Goal: Task Accomplishment & Management: Use online tool/utility

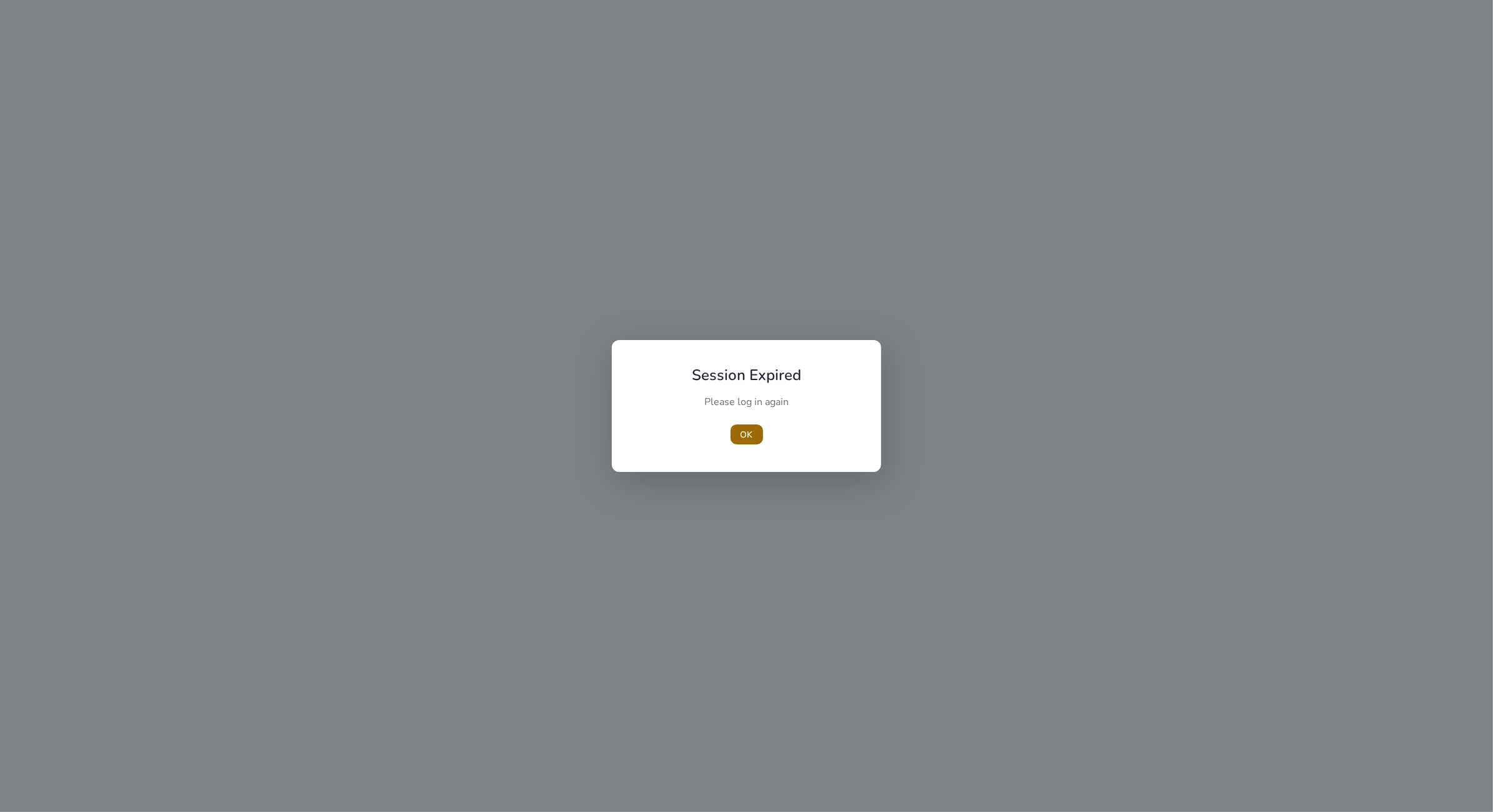
click at [759, 430] on span "button" at bounding box center [746, 434] width 33 height 30
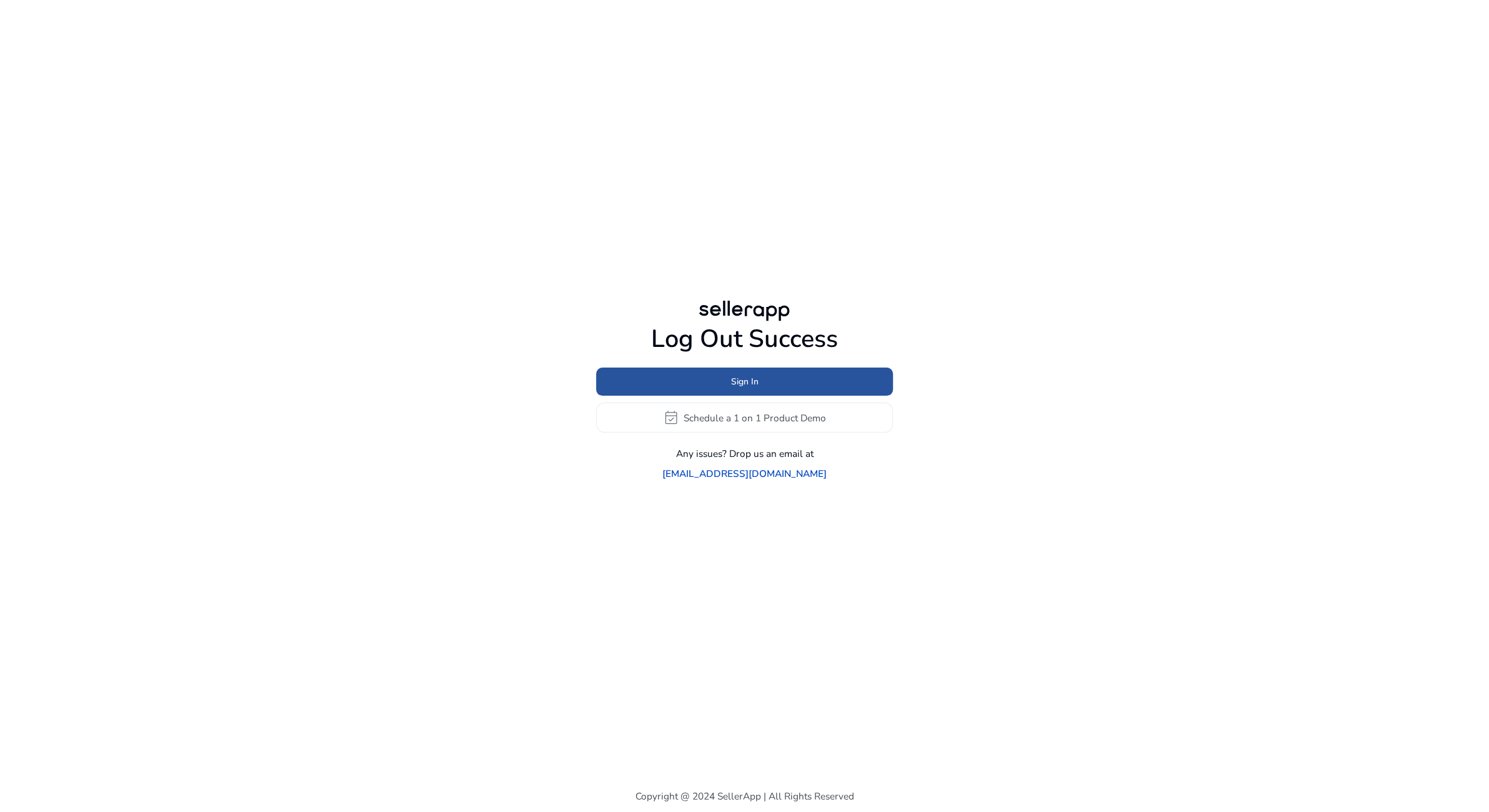
click at [700, 397] on span at bounding box center [745, 381] width 297 height 30
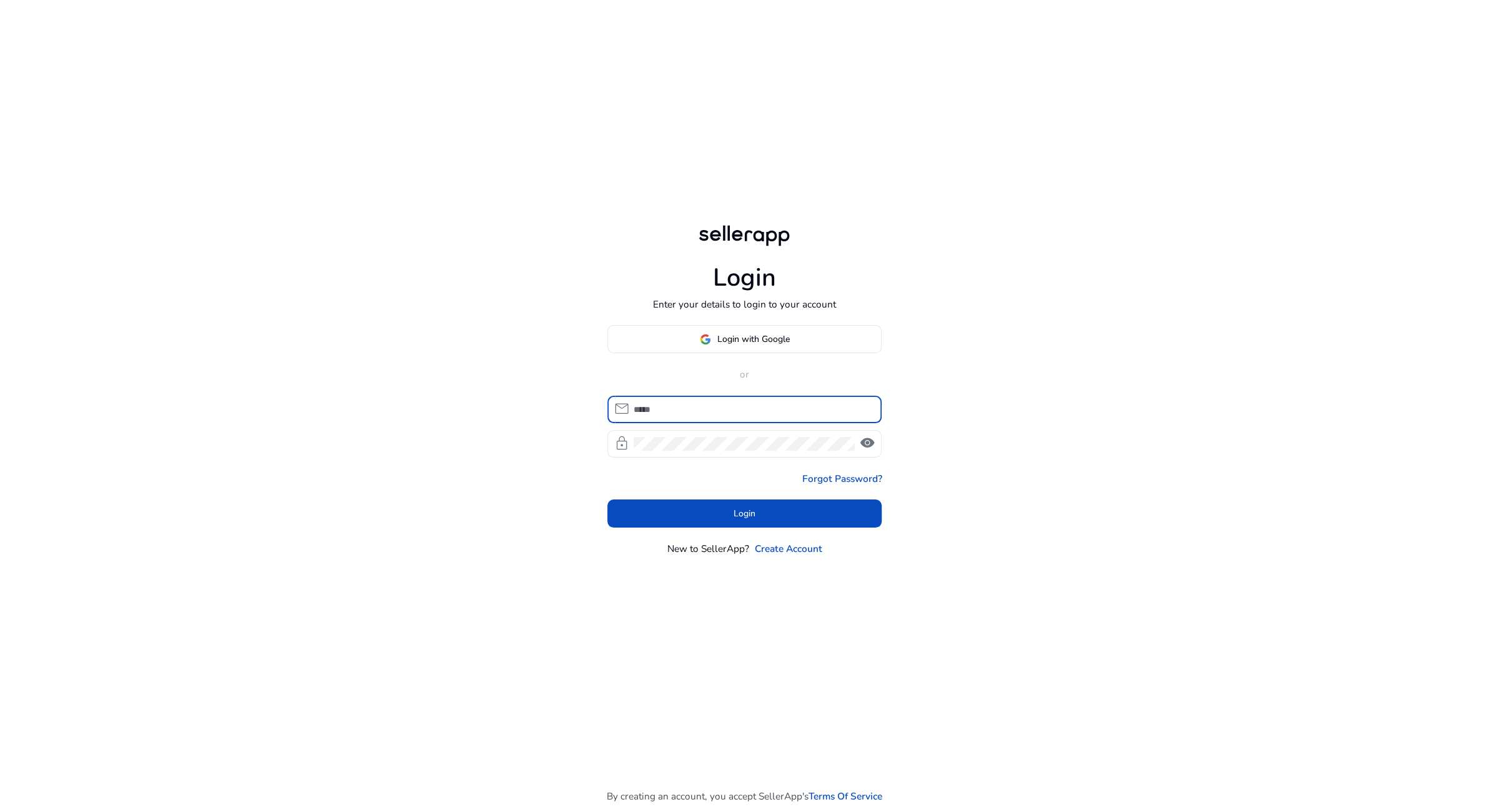
type input "**********"
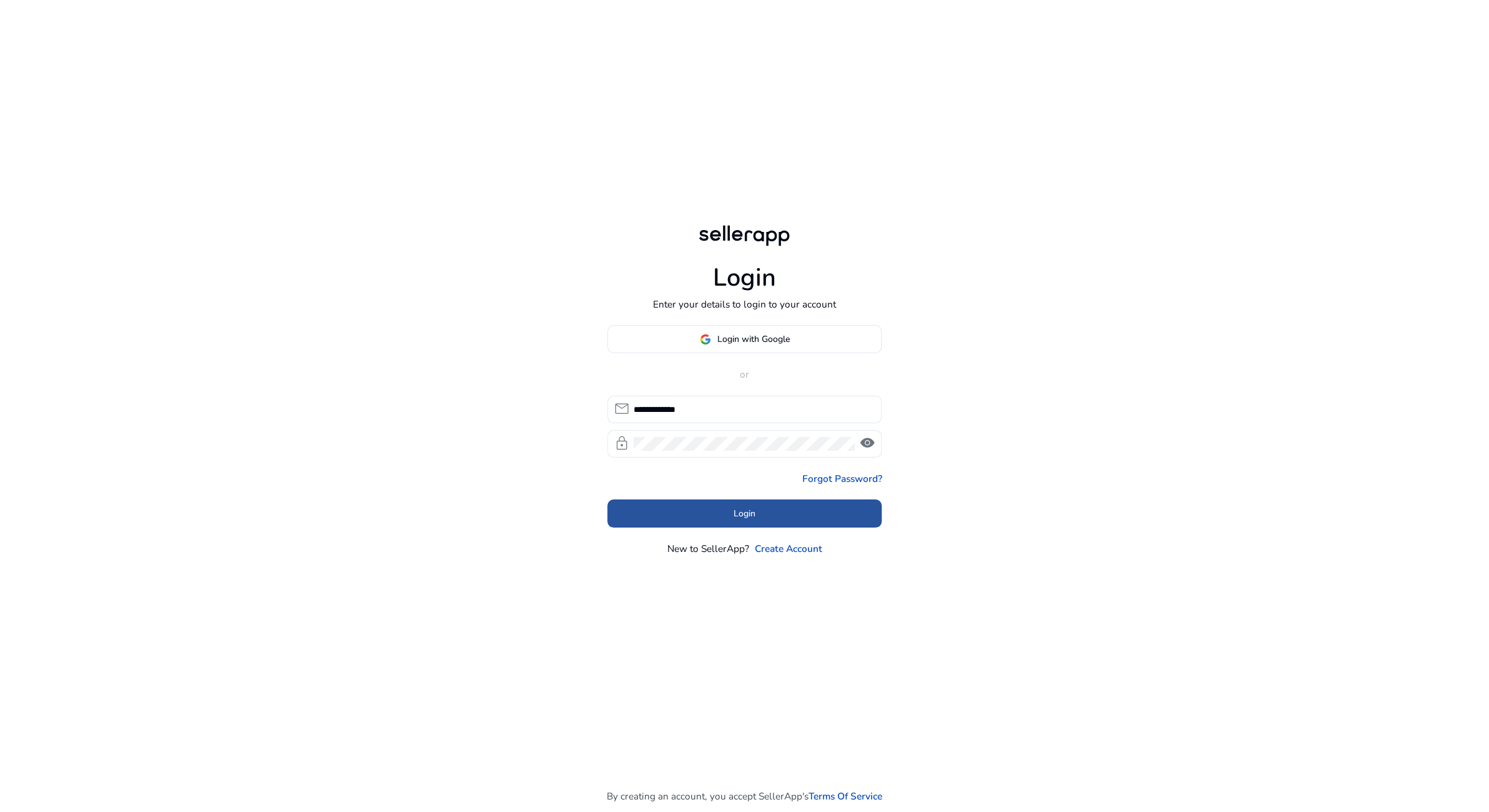
click at [843, 511] on span at bounding box center [745, 512] width 275 height 30
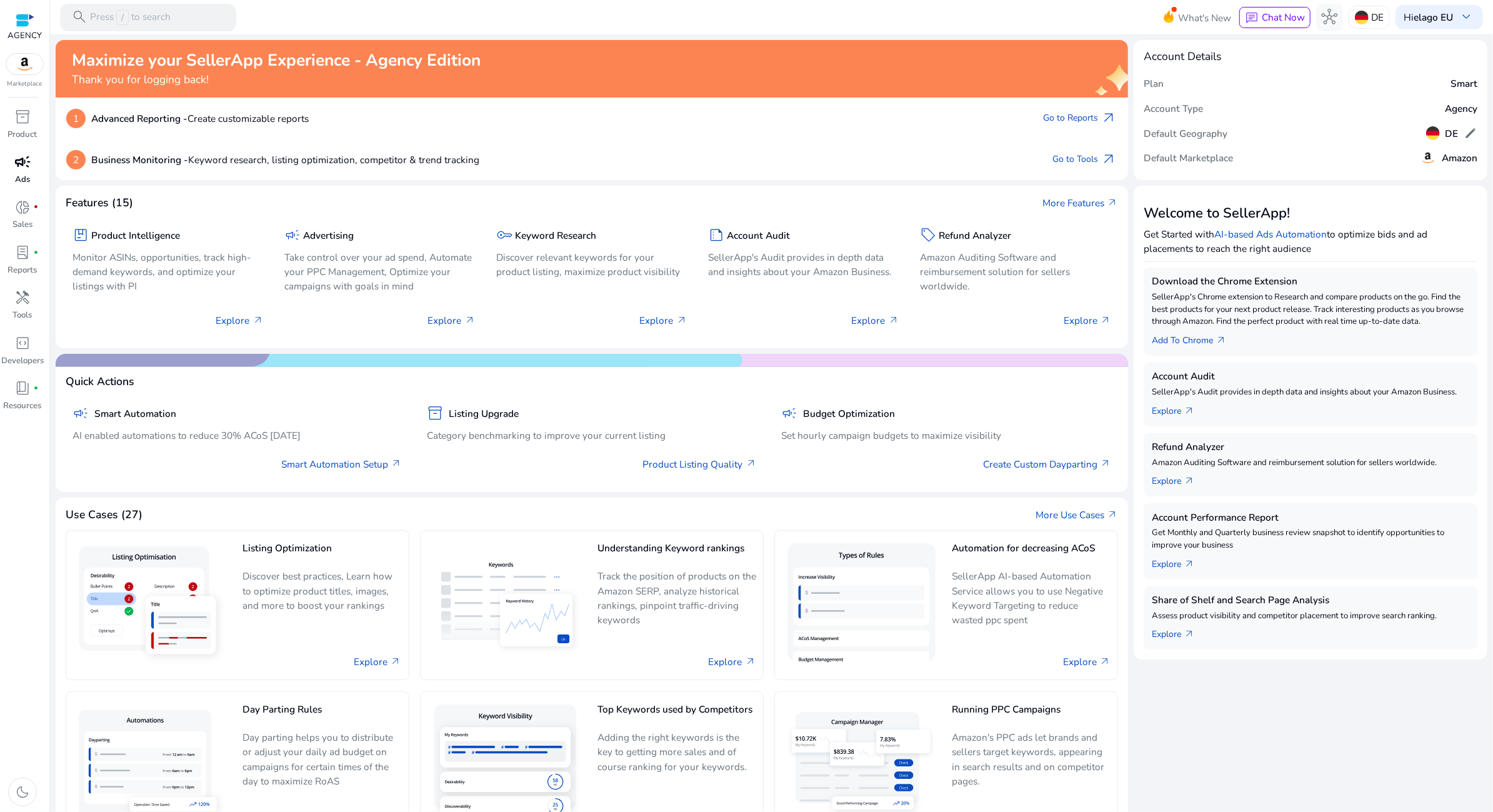
click at [26, 173] on div "campaign" at bounding box center [22, 162] width 38 height 22
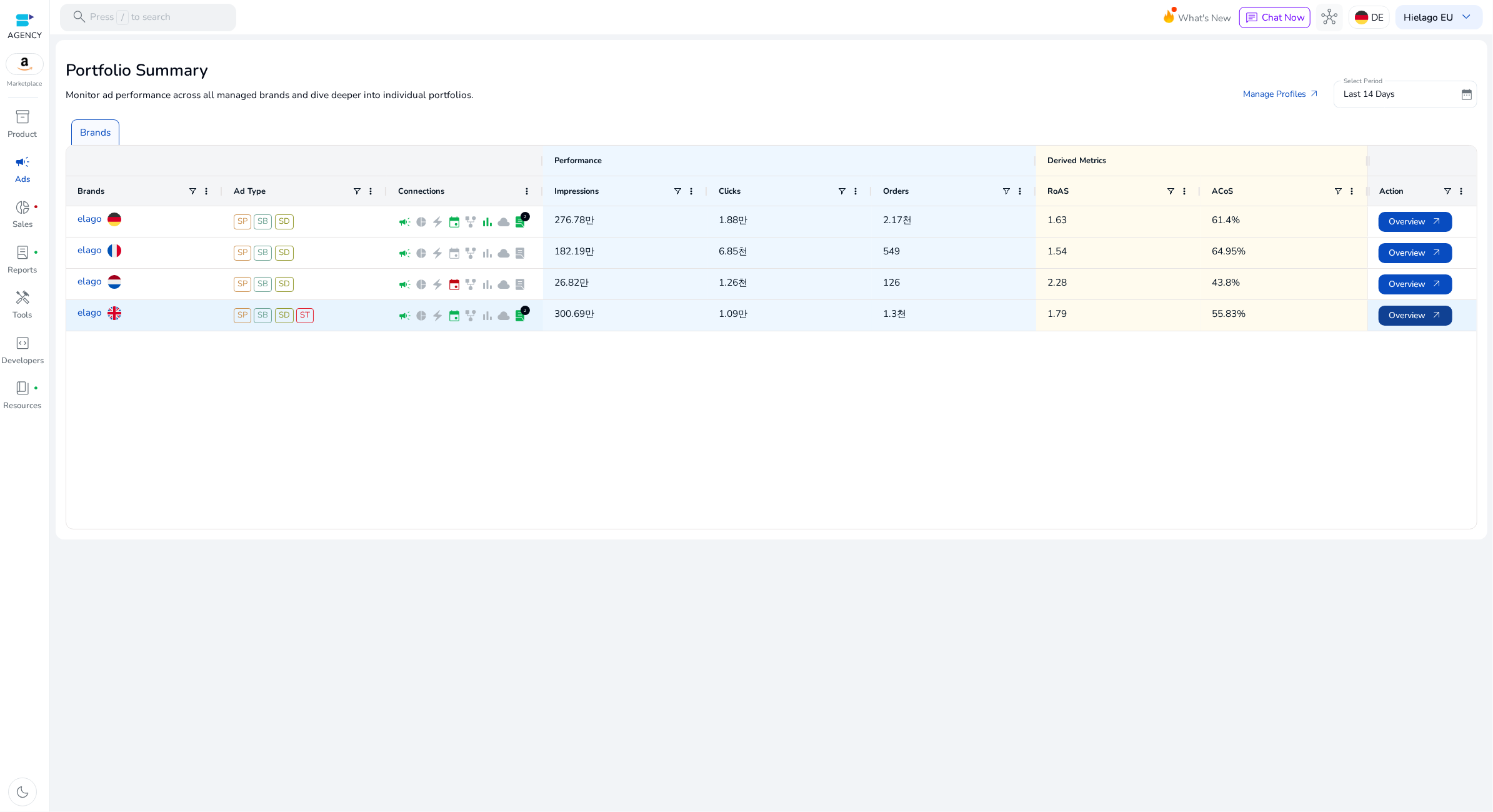
click at [1409, 311] on span "Overview arrow_outward" at bounding box center [1415, 315] width 53 height 26
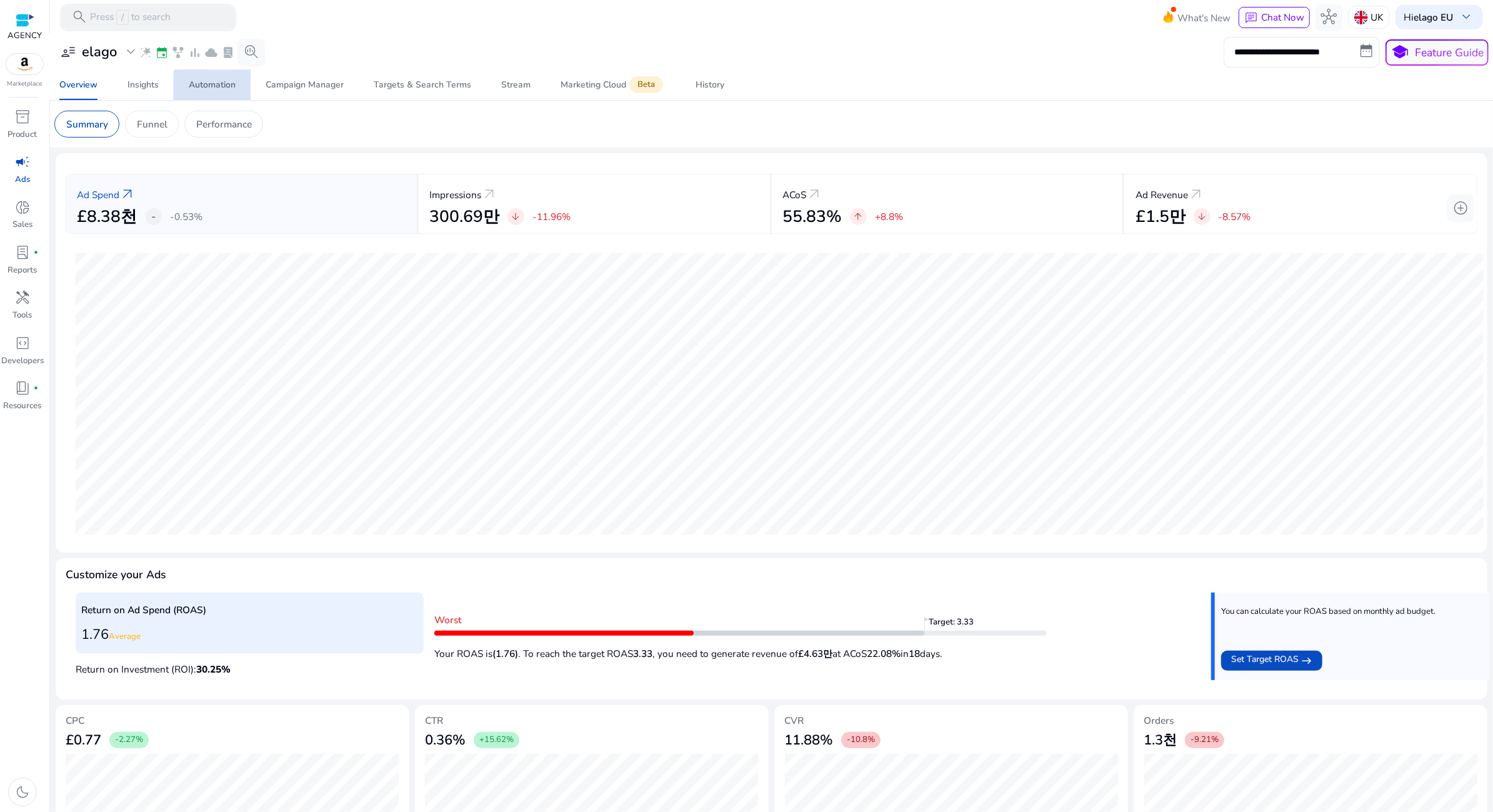
click at [226, 87] on div "Automation" at bounding box center [212, 85] width 47 height 9
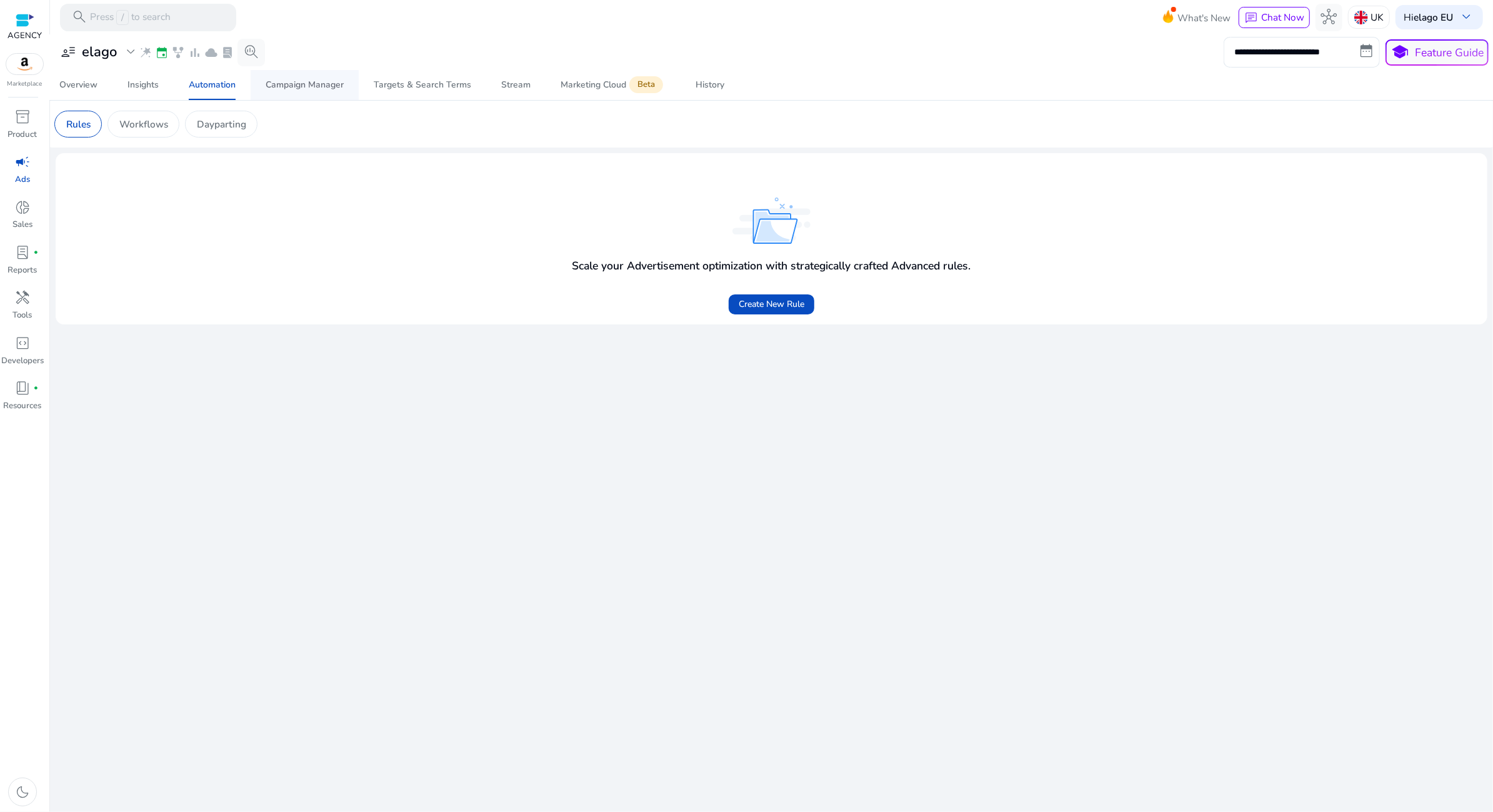
click at [273, 85] on div "Campaign Manager" at bounding box center [304, 85] width 78 height 9
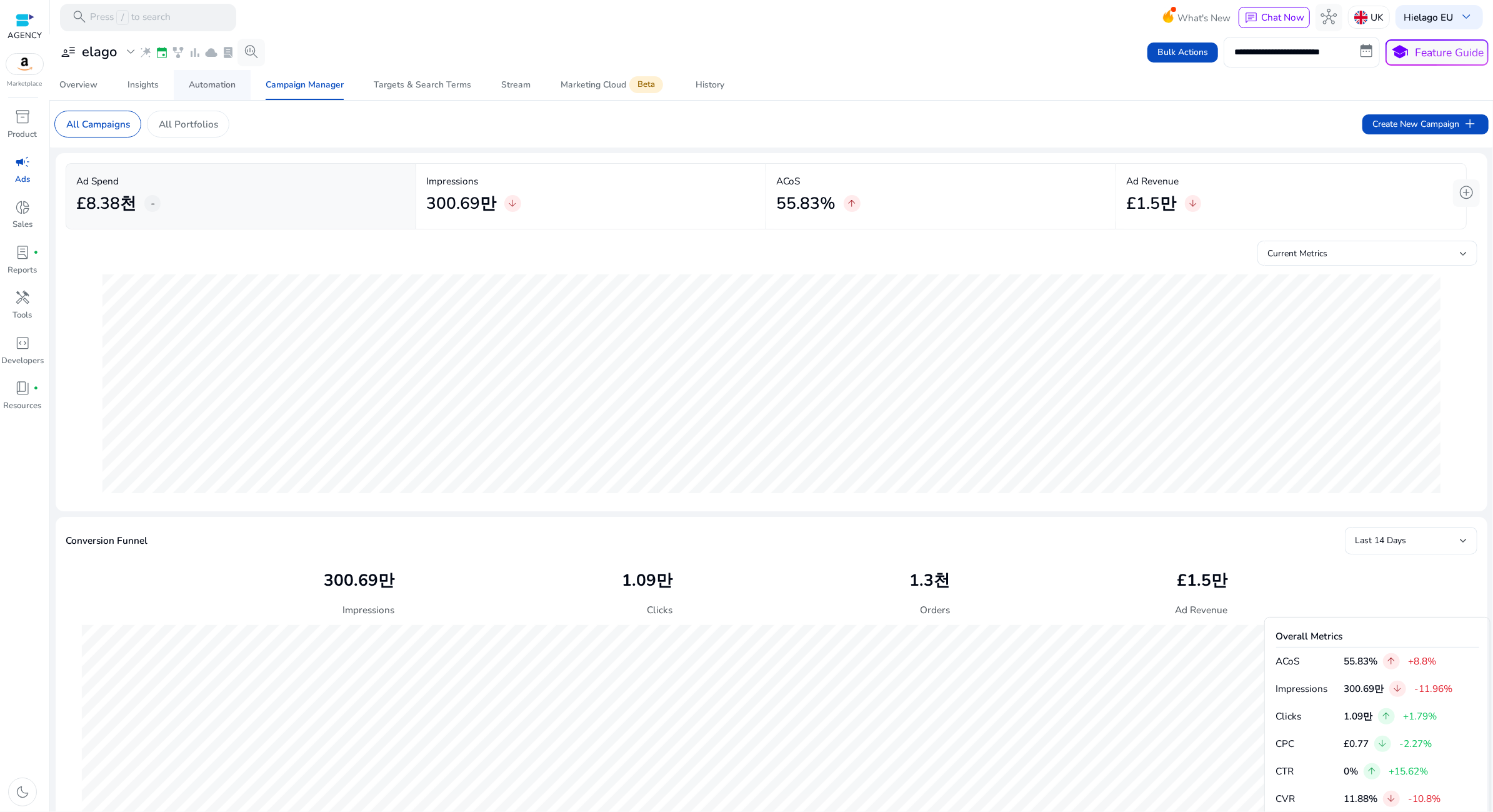
click at [205, 93] on span "Automation" at bounding box center [212, 85] width 47 height 30
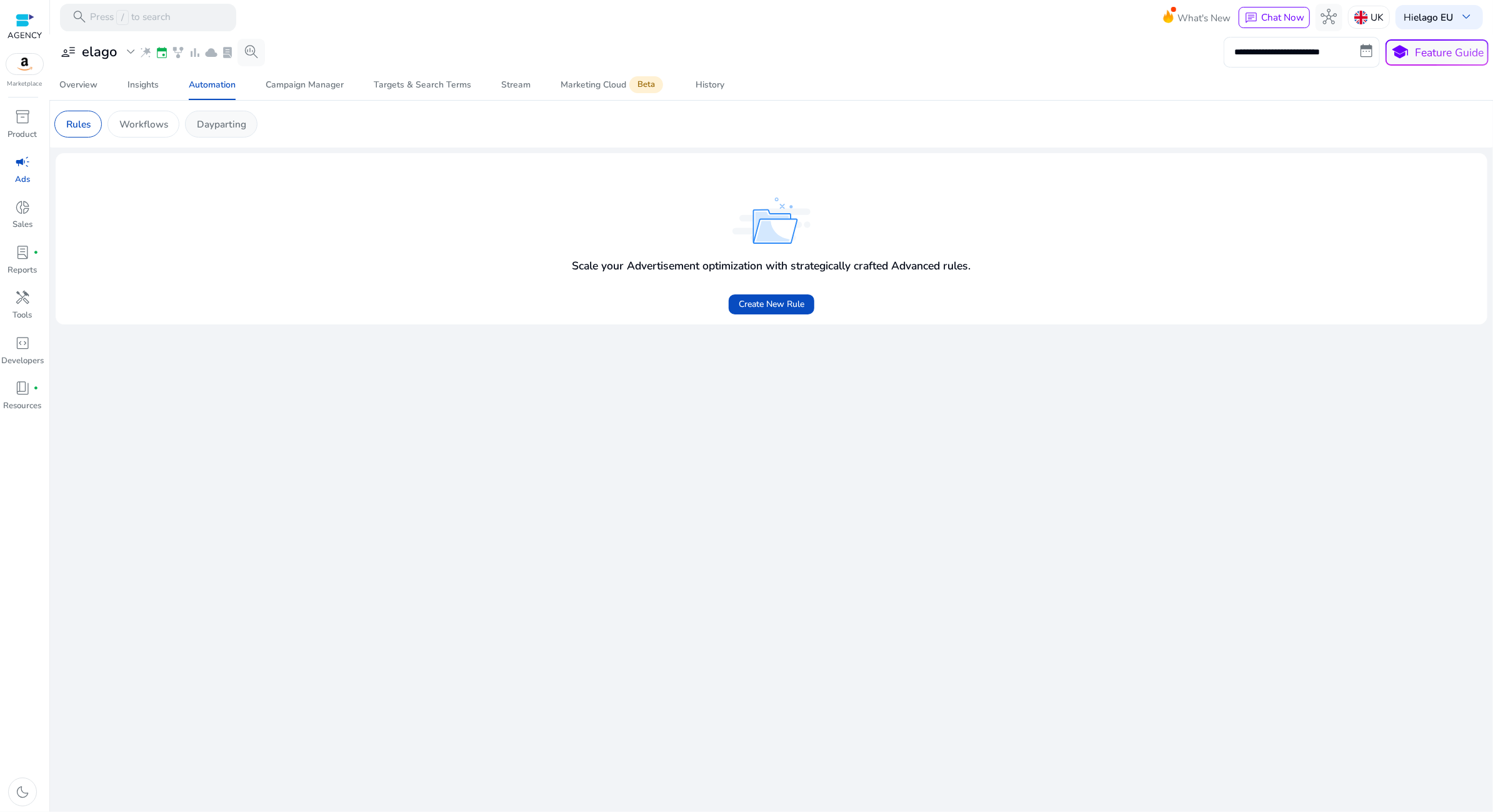
click at [205, 132] on div "Dayparting" at bounding box center [221, 124] width 73 height 27
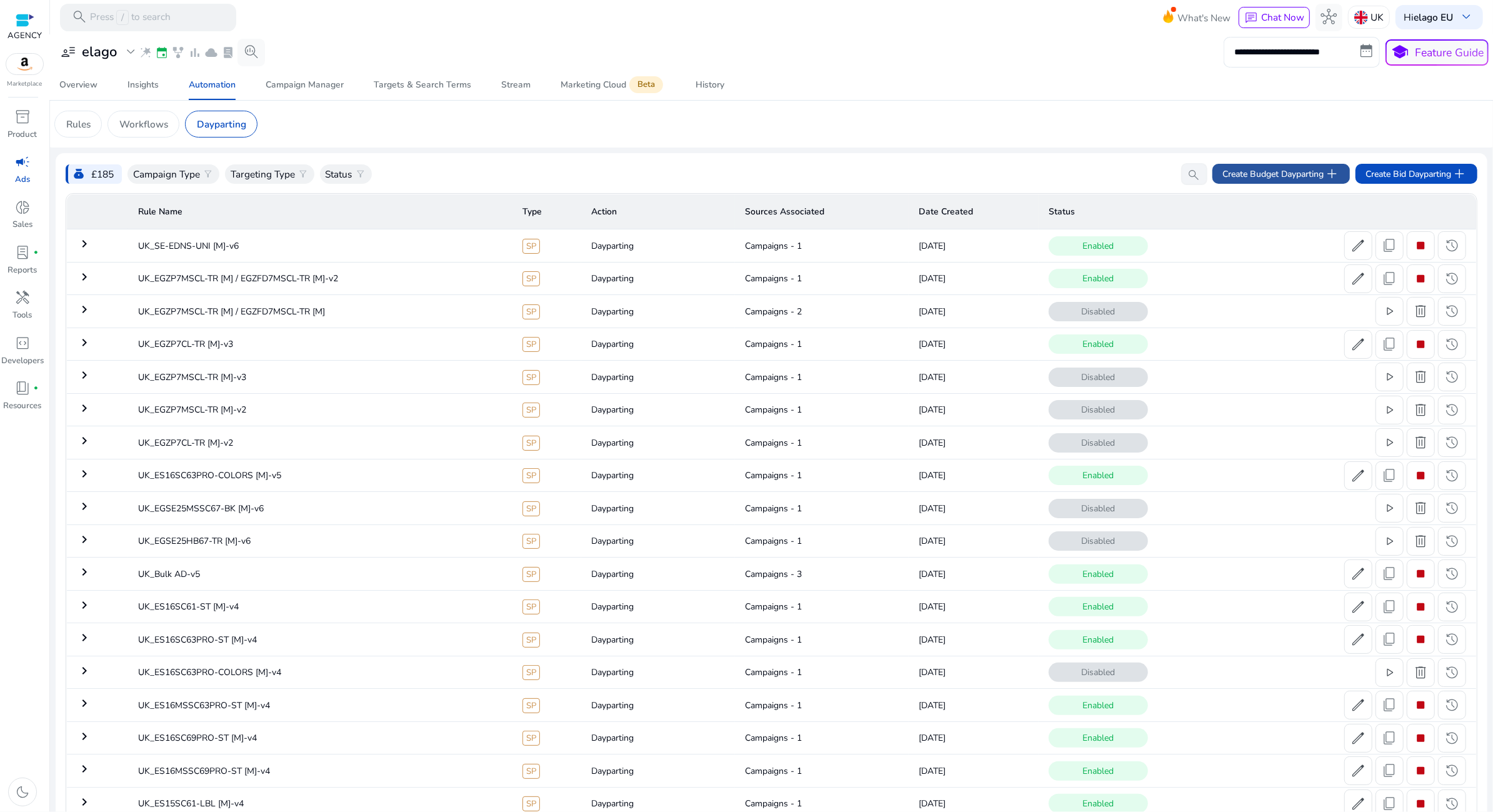
click at [1259, 173] on span "Create Budget Dayparting add" at bounding box center [1281, 173] width 117 height 16
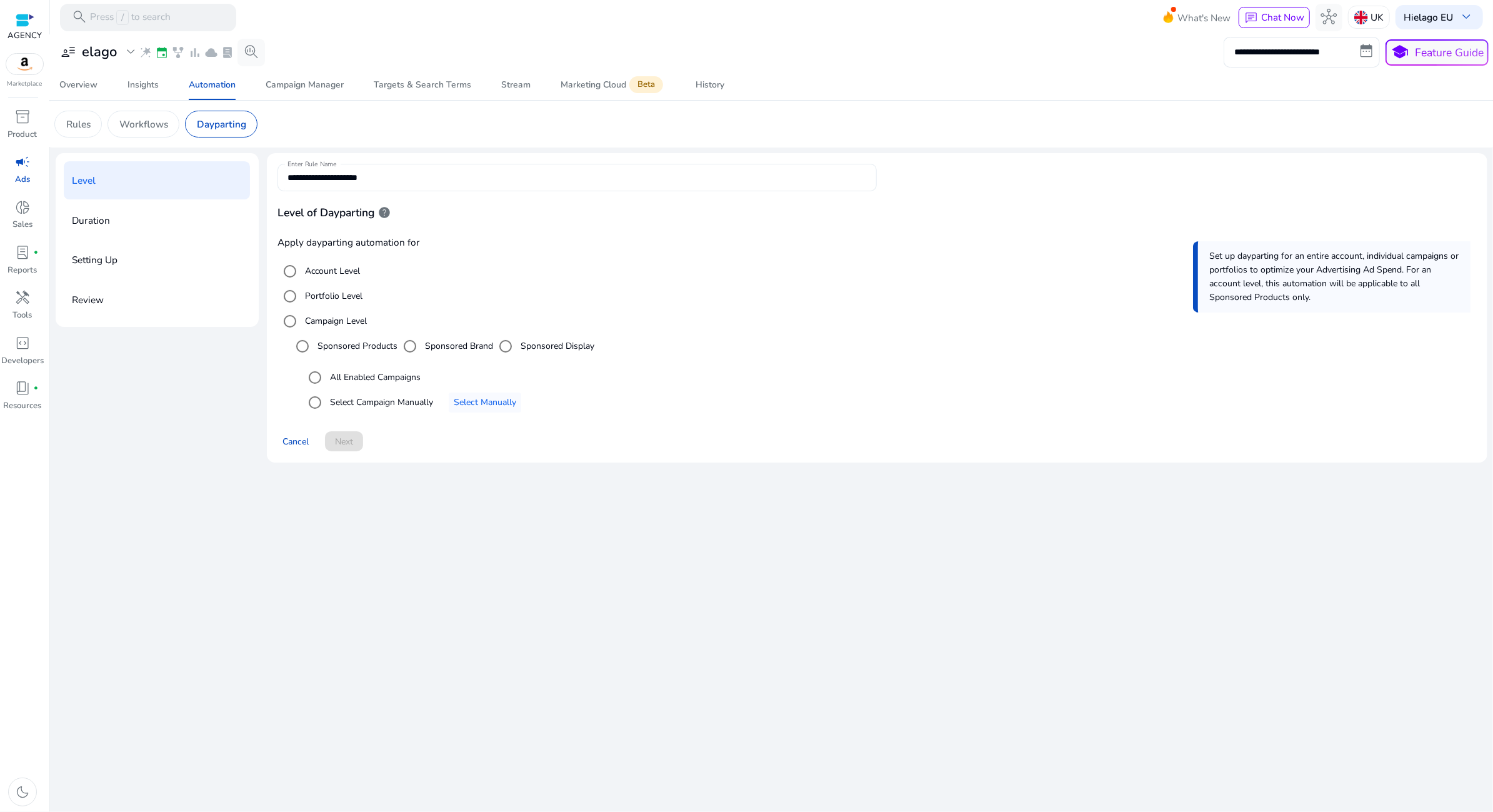
click at [413, 185] on div "**********" at bounding box center [577, 178] width 579 height 28
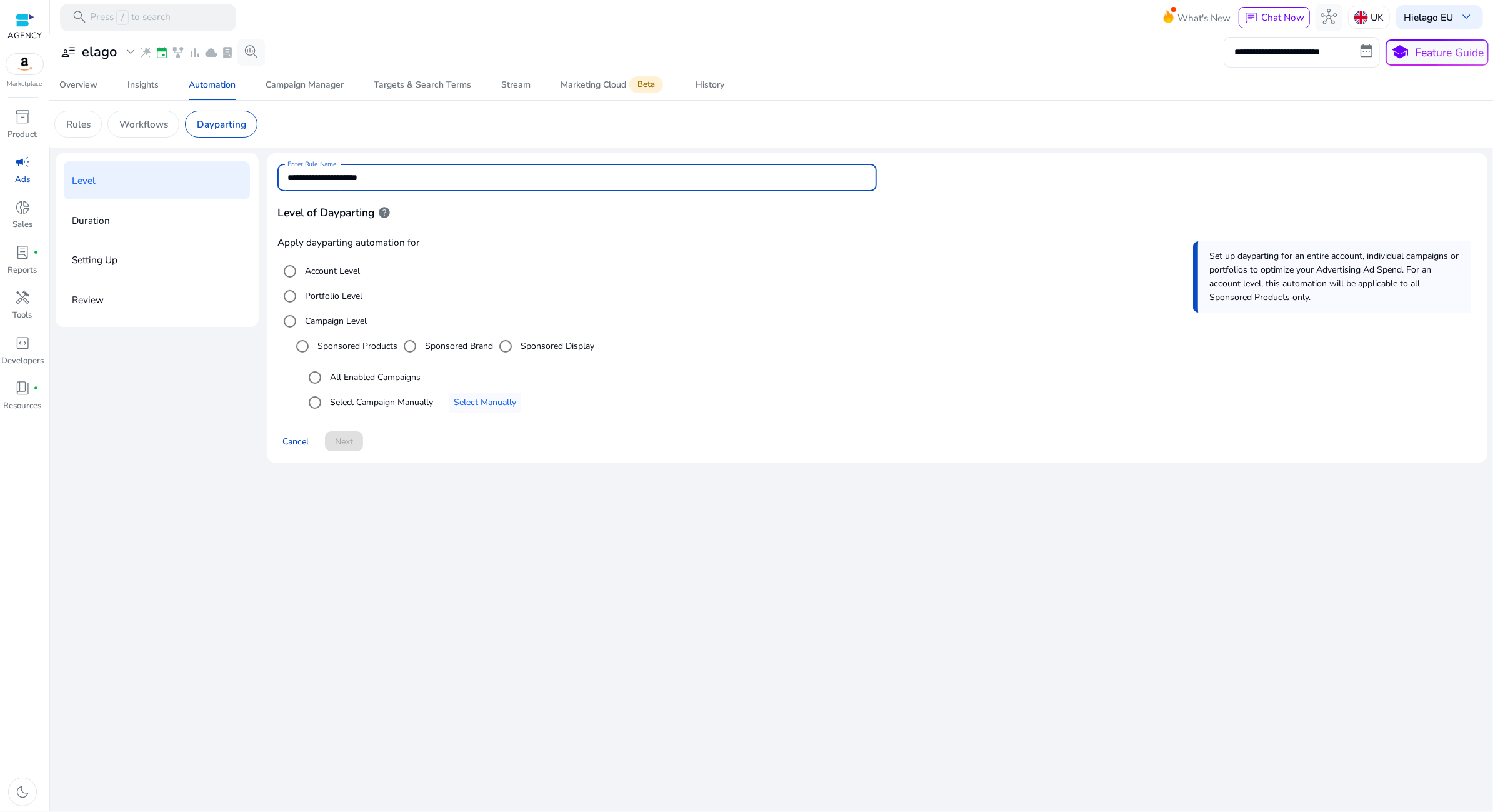
click at [414, 179] on input "**********" at bounding box center [577, 178] width 579 height 14
type input "*"
type input "**********"
click at [402, 398] on label "Select Campaign Manually" at bounding box center [380, 401] width 105 height 13
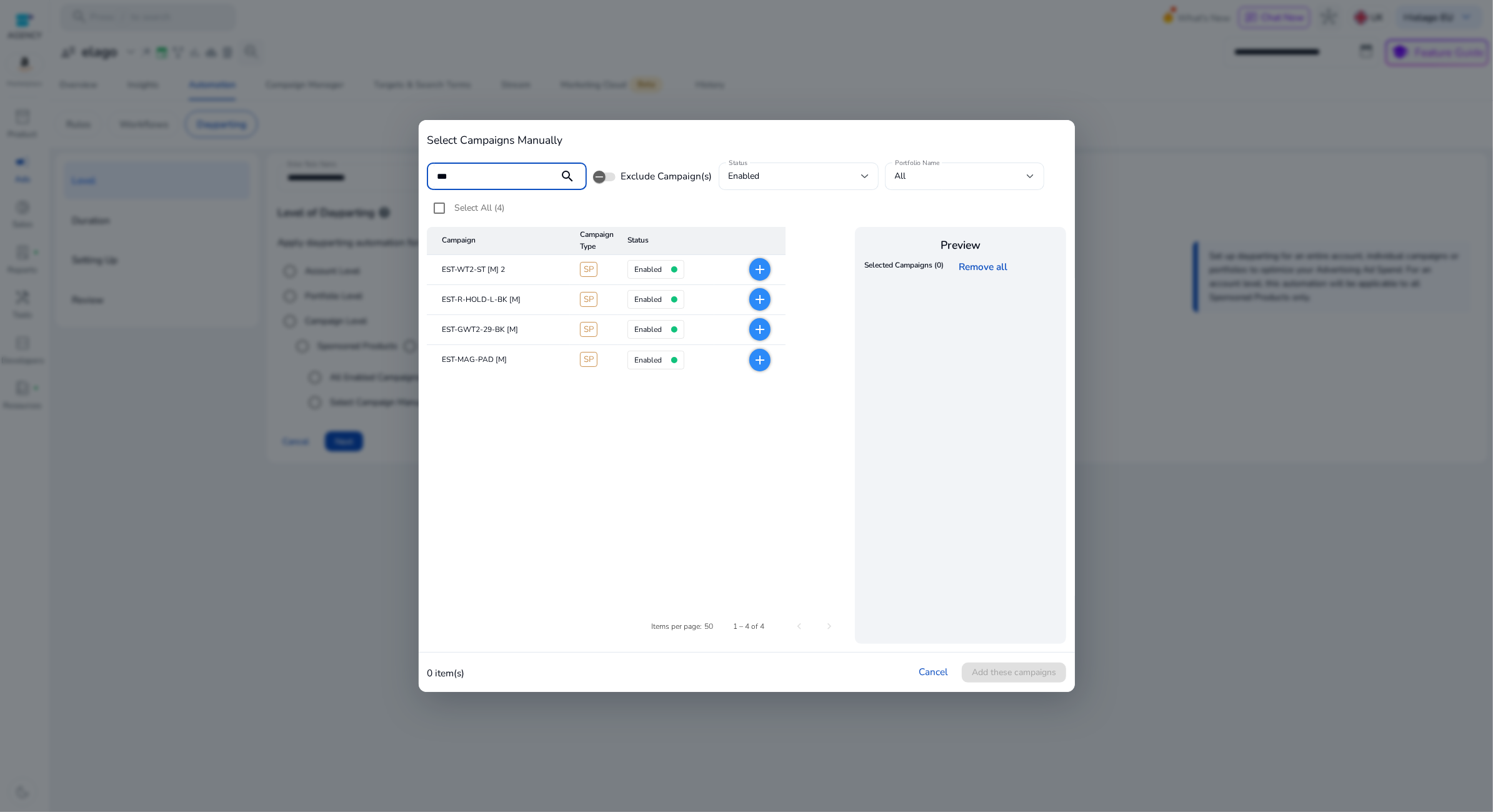
type input "***"
click at [517, 455] on table "Campaign Campaign Type Status EST-WT2-ST [M] 2 SP enabled add EST-R-HOLD-L-BK […" at bounding box center [638, 409] width 423 height 365
click at [754, 357] on mat-icon "add" at bounding box center [760, 360] width 15 height 15
click at [1047, 667] on span "Add these campaigns" at bounding box center [1014, 672] width 85 height 13
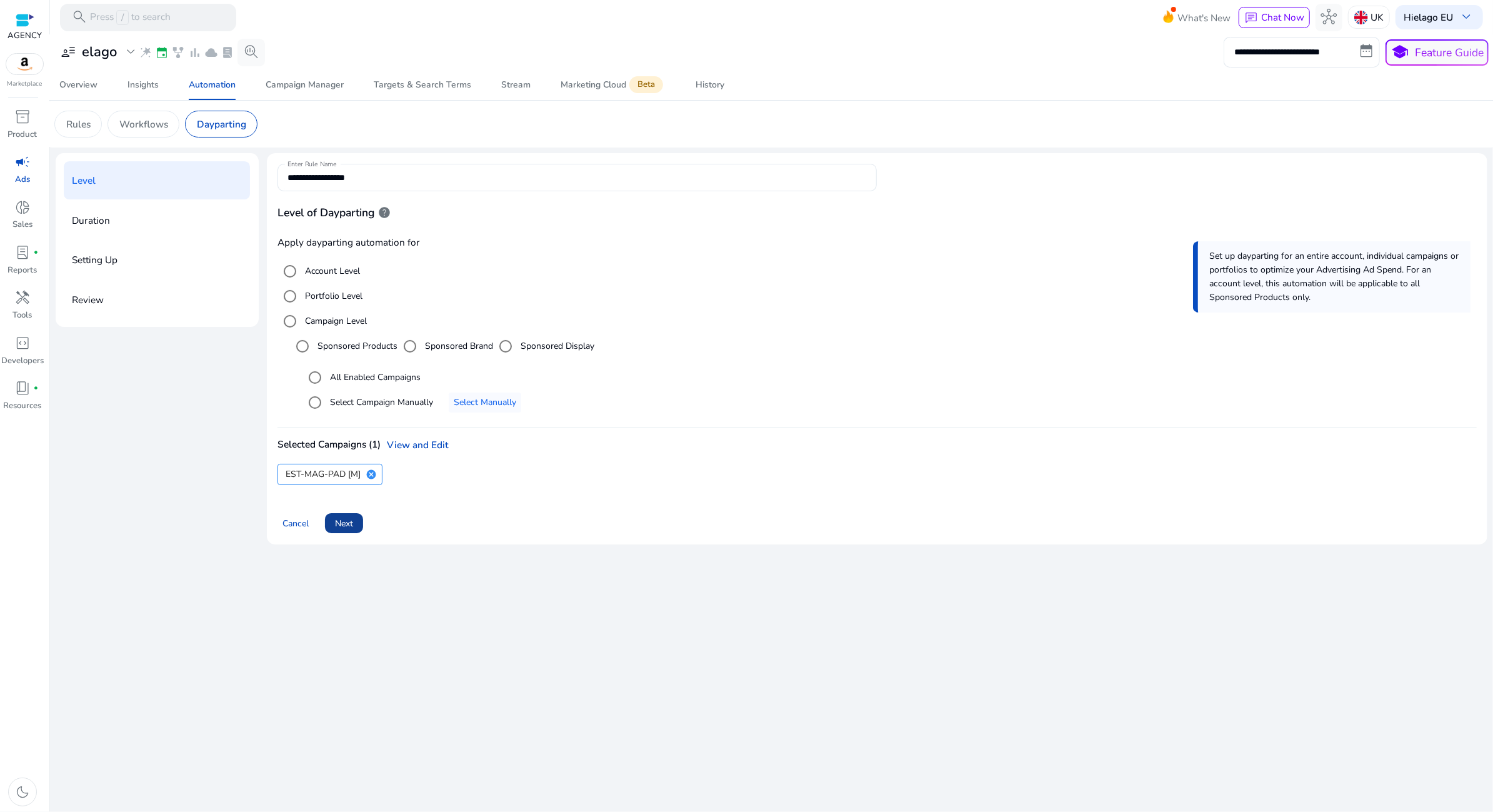
click at [345, 518] on span "Next" at bounding box center [344, 523] width 18 height 13
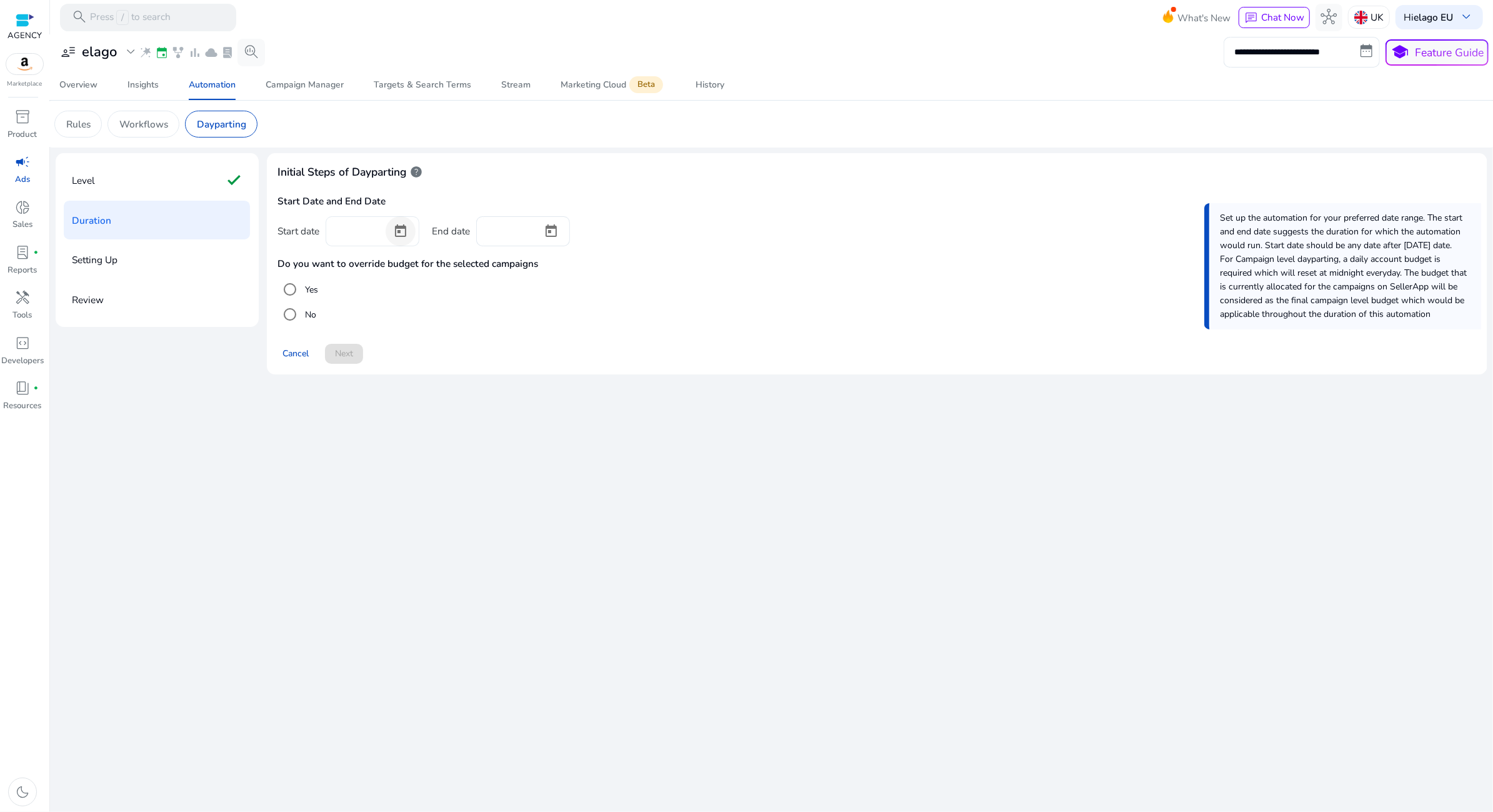
click at [396, 232] on span "Open calendar" at bounding box center [400, 231] width 30 height 30
click at [471, 381] on span "15" at bounding box center [469, 381] width 22 height 22
type input "*********"
click at [555, 226] on span "Open calendar" at bounding box center [551, 231] width 30 height 30
click at [534, 273] on span "Choose month and year" at bounding box center [510, 272] width 48 height 30
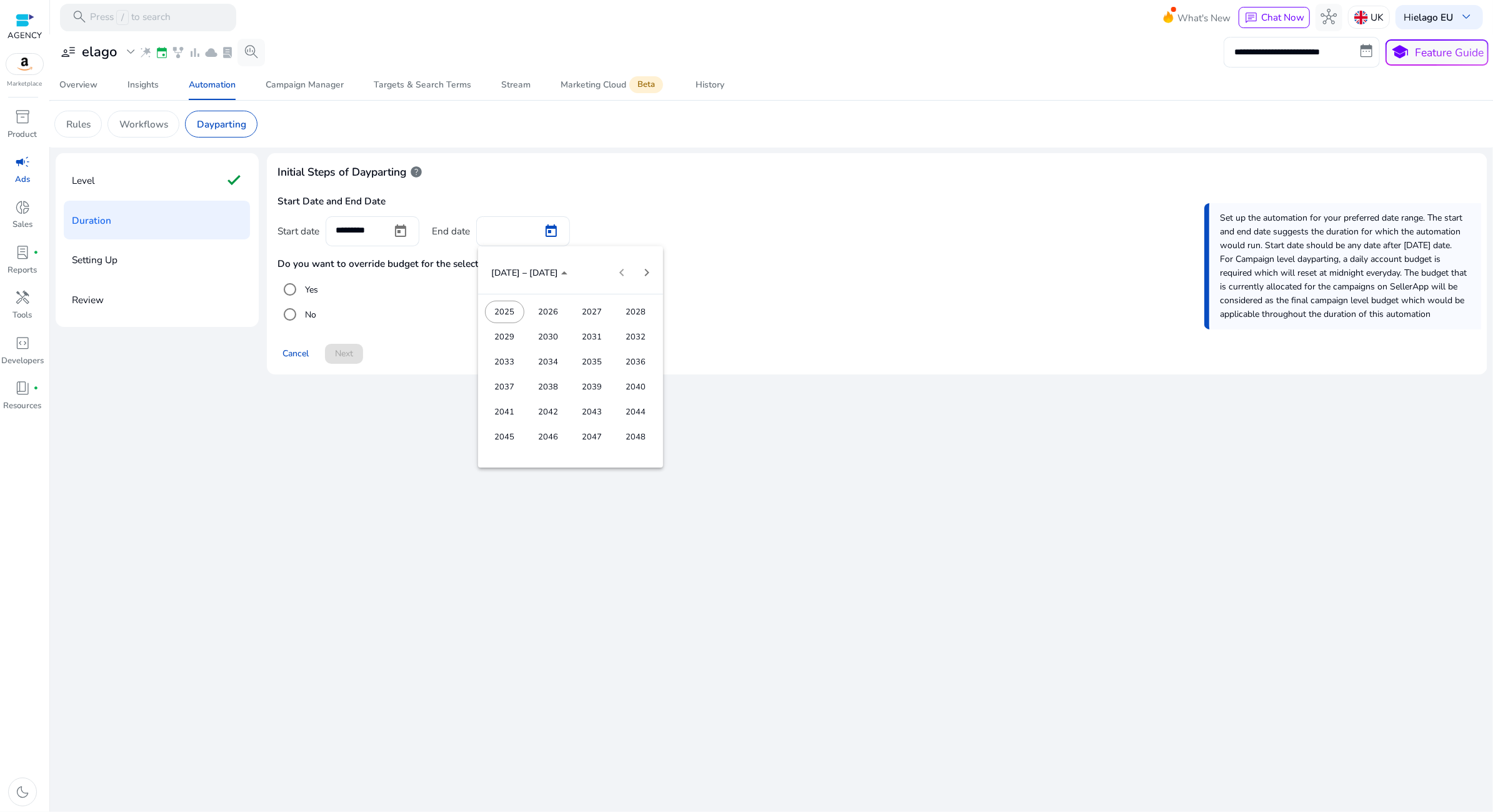
click at [632, 433] on span "2048" at bounding box center [636, 437] width 40 height 22
click at [635, 383] on span "DEC" at bounding box center [636, 387] width 40 height 22
click at [598, 451] on span "31" at bounding box center [596, 456] width 22 height 22
type input "**********"
click at [384, 265] on h4 "Do you want to override budget for the selected campaigns" at bounding box center [877, 264] width 1198 height 11
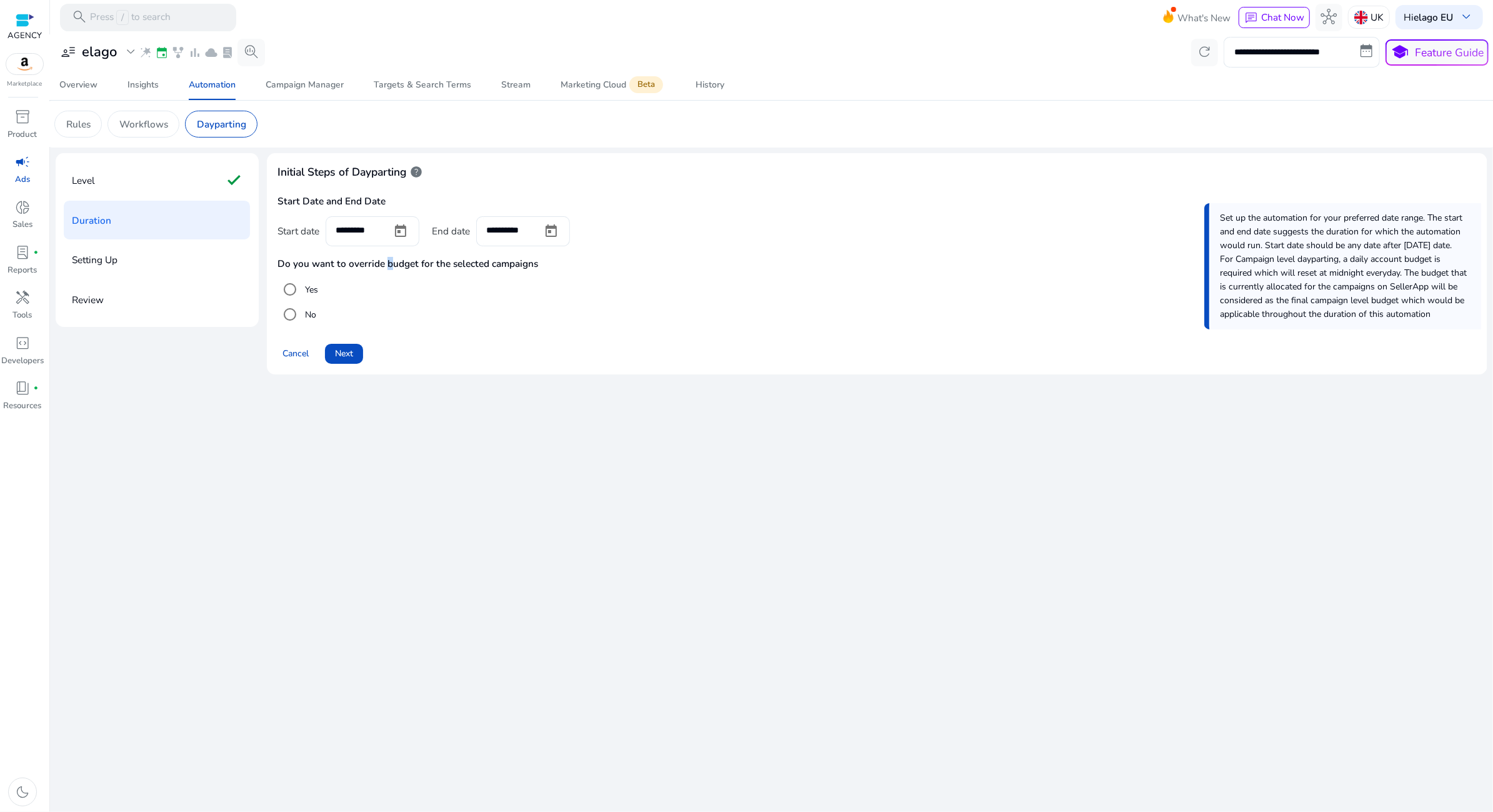
click at [384, 265] on h4 "Do you want to override budget for the selected campaigns" at bounding box center [877, 264] width 1198 height 11
copy h4 "Do you want to override budget for the selected campaigns"
click at [312, 287] on label "Yes" at bounding box center [310, 289] width 16 height 13
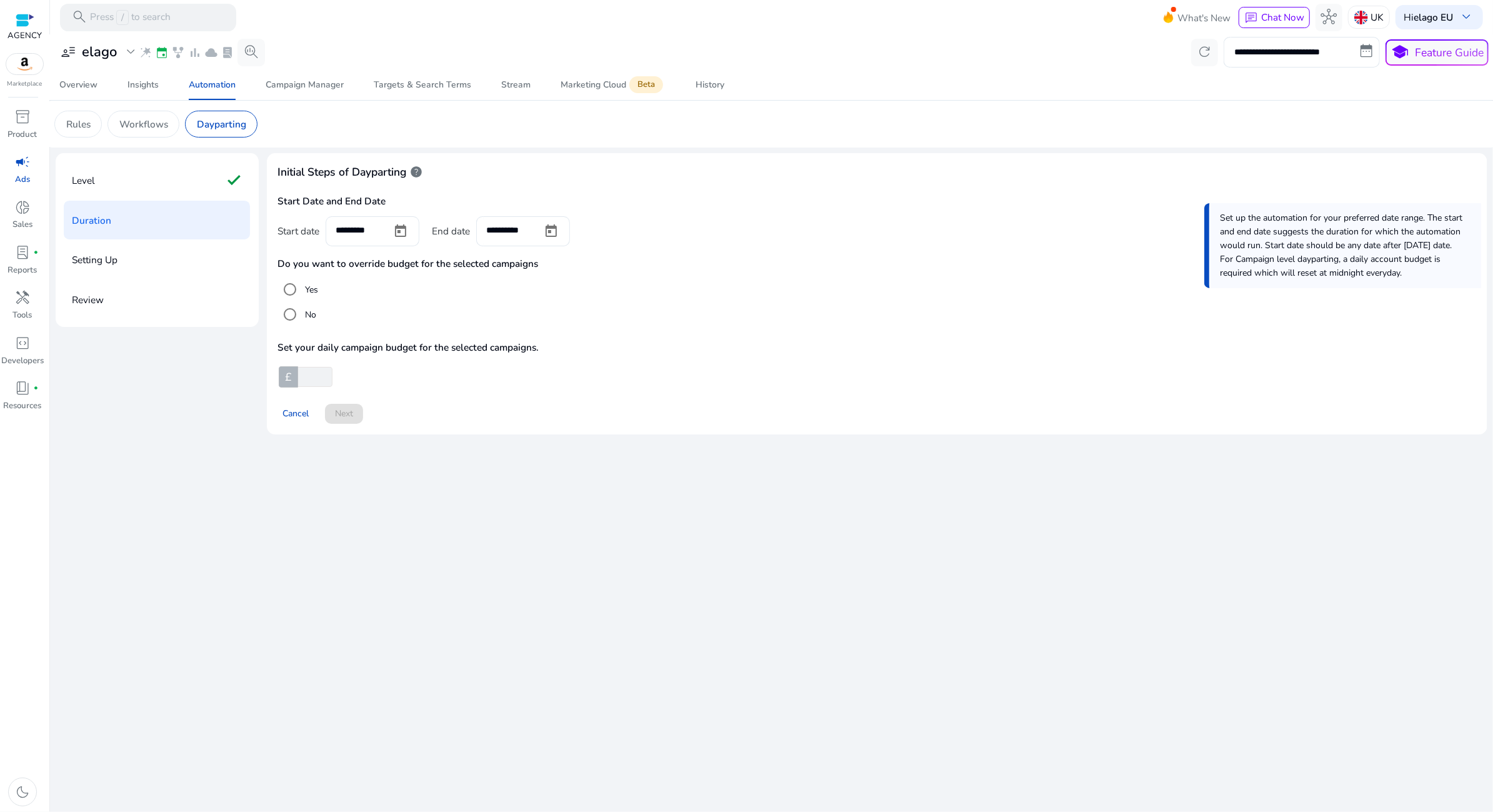
click at [313, 378] on input "number" at bounding box center [313, 377] width 37 height 20
type input "**"
drag, startPoint x: 658, startPoint y: 370, endPoint x: 602, endPoint y: 369, distance: 56.0
click at [652, 370] on app-ppc-custom-prefix-input "£ **" at bounding box center [877, 377] width 1198 height 20
click at [353, 417] on span "Next" at bounding box center [344, 413] width 18 height 13
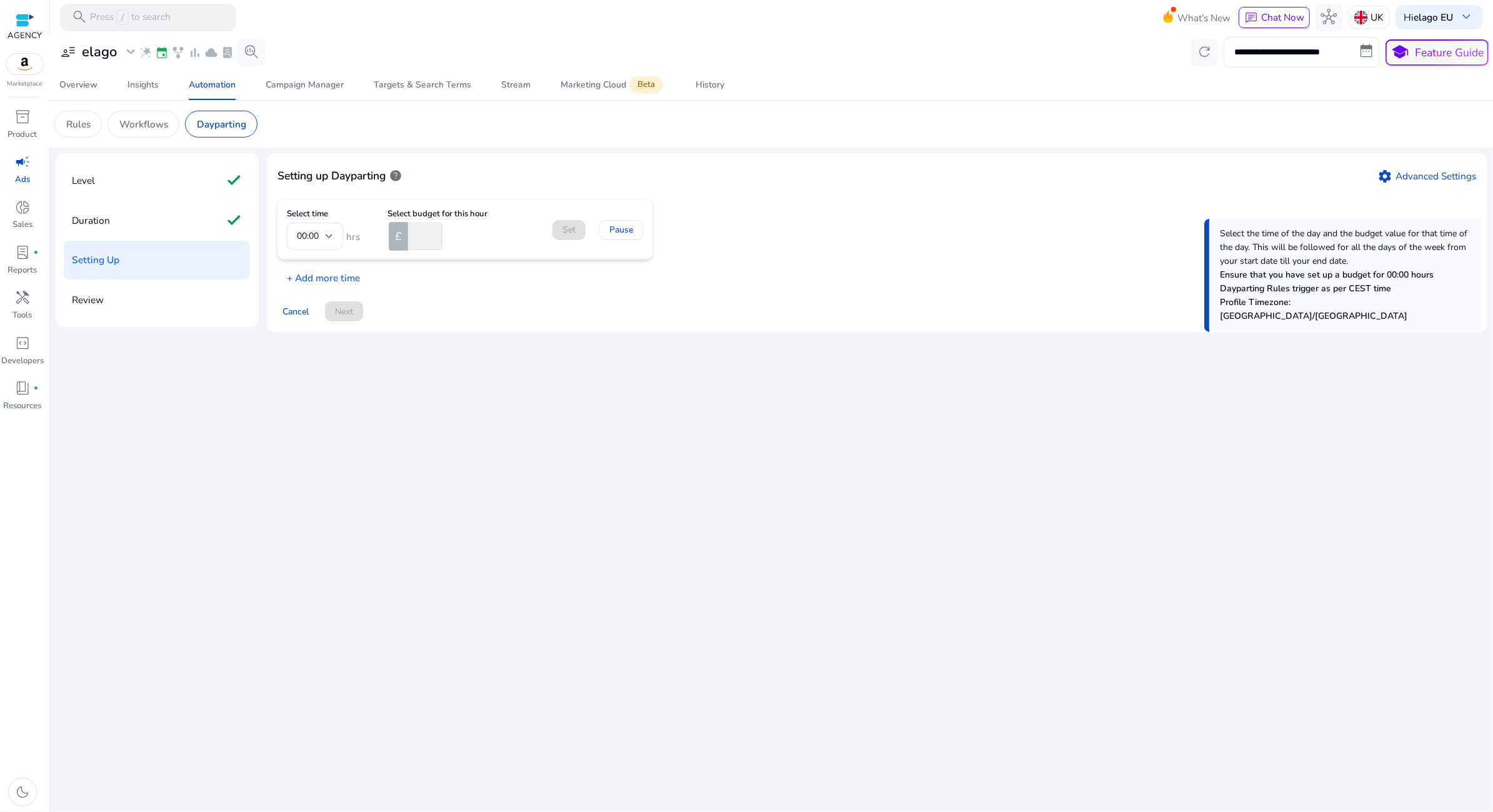
click at [418, 236] on input "number" at bounding box center [424, 236] width 37 height 28
type input "*"
click at [560, 221] on span at bounding box center [569, 230] width 33 height 30
click at [345, 292] on span "Next" at bounding box center [344, 298] width 18 height 13
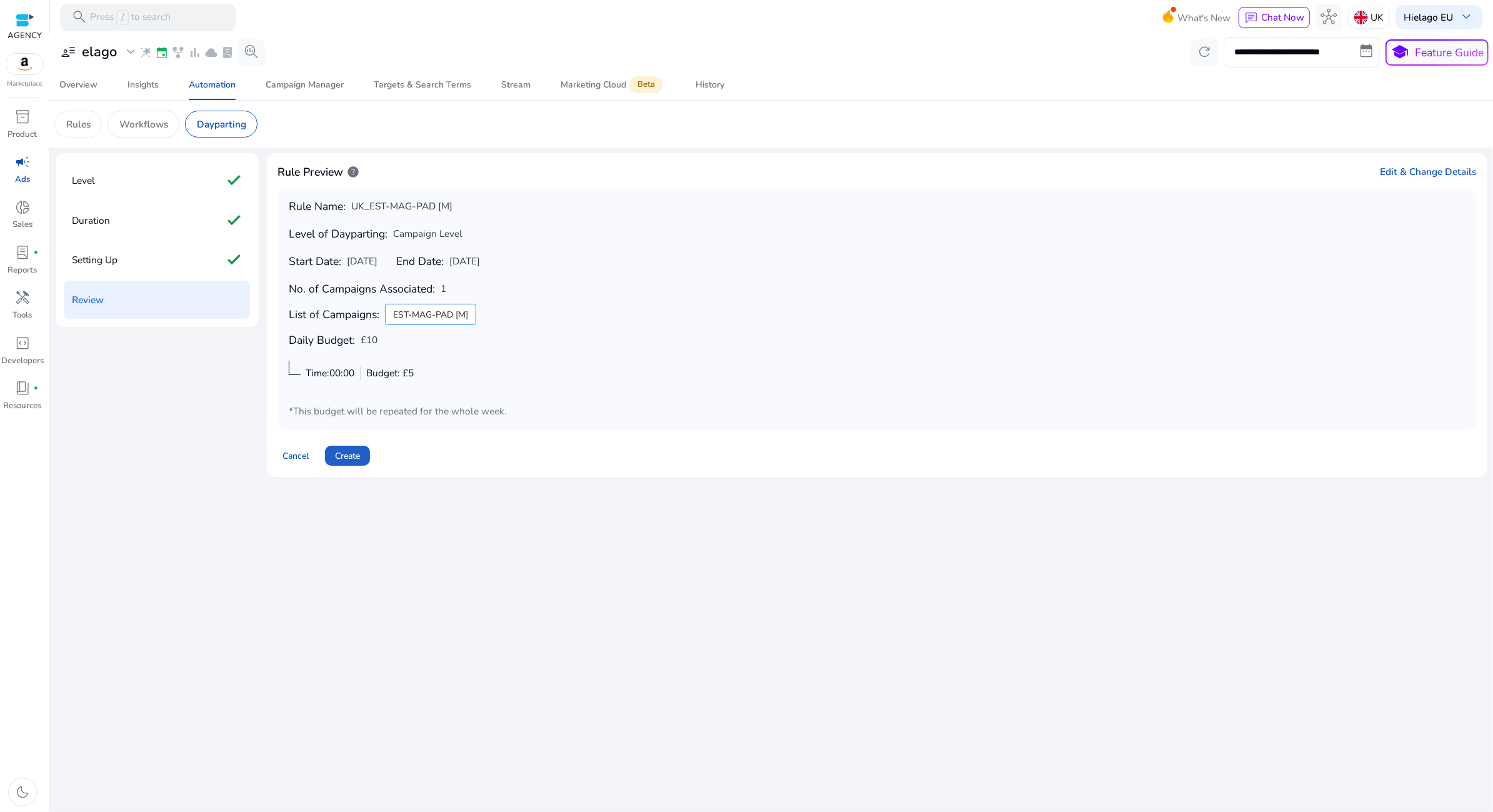
click at [347, 458] on span "Create" at bounding box center [347, 456] width 25 height 13
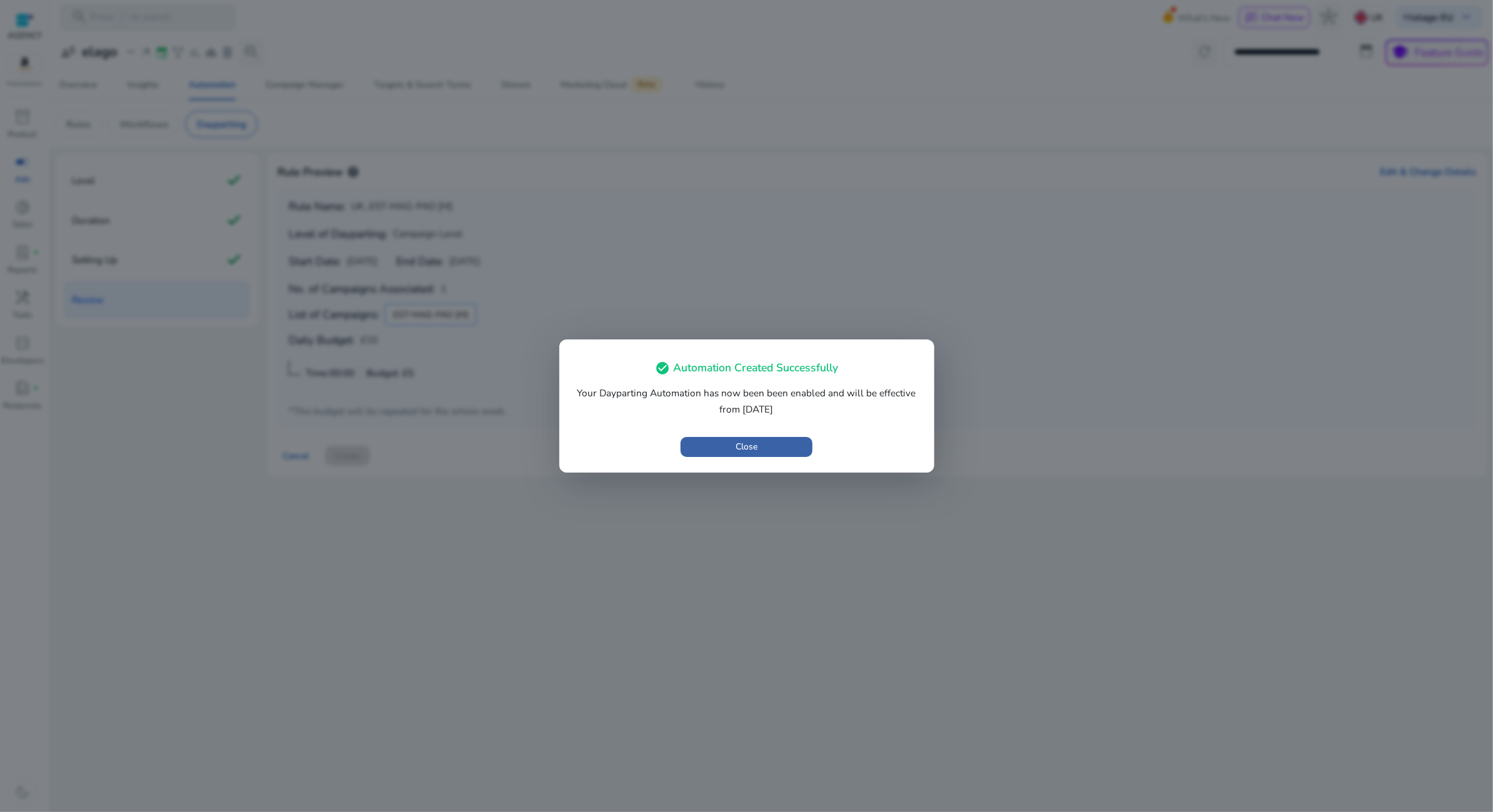
click at [710, 451] on span "button" at bounding box center [746, 447] width 132 height 30
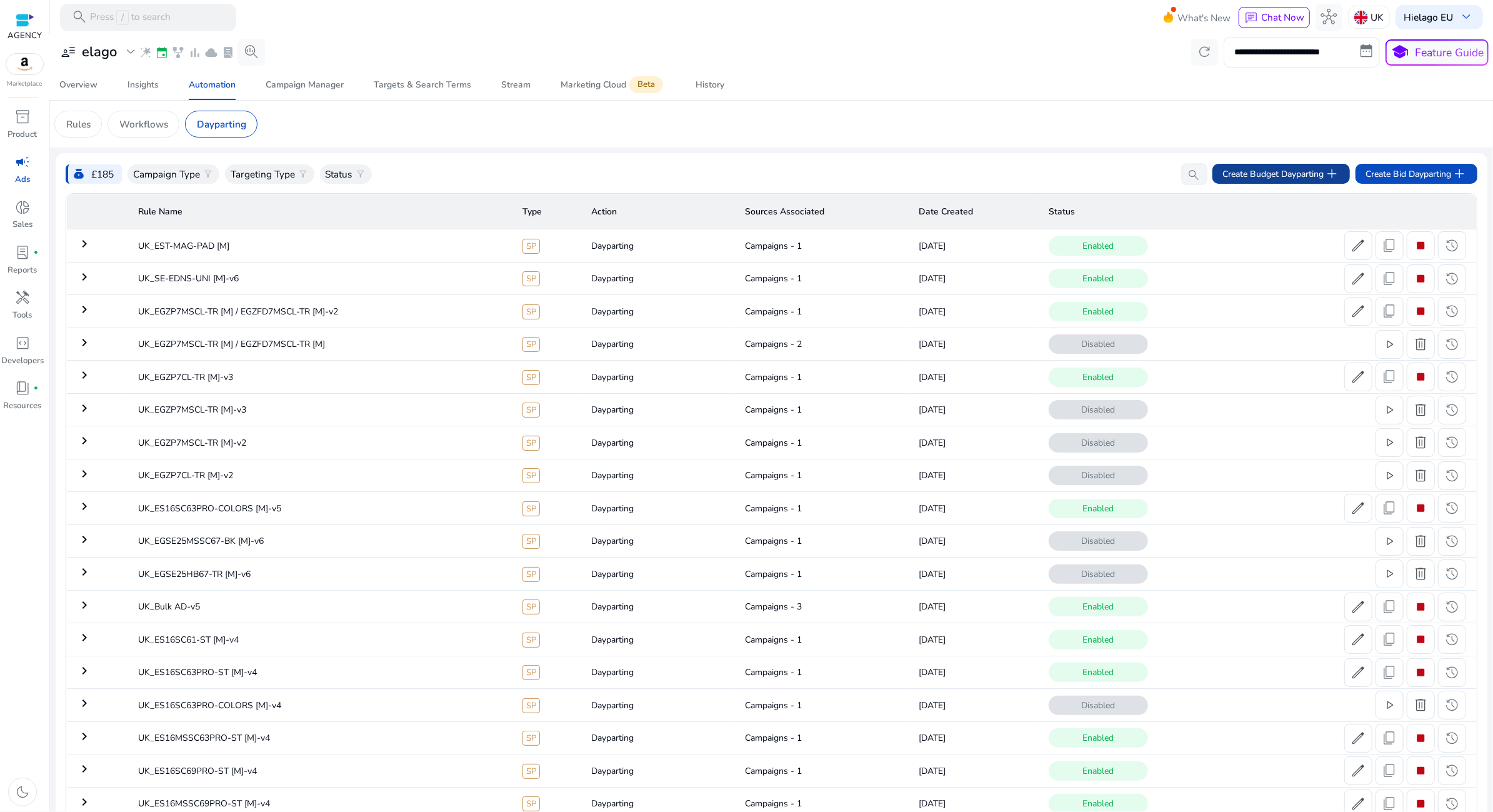
click at [1288, 166] on span at bounding box center [1281, 173] width 137 height 30
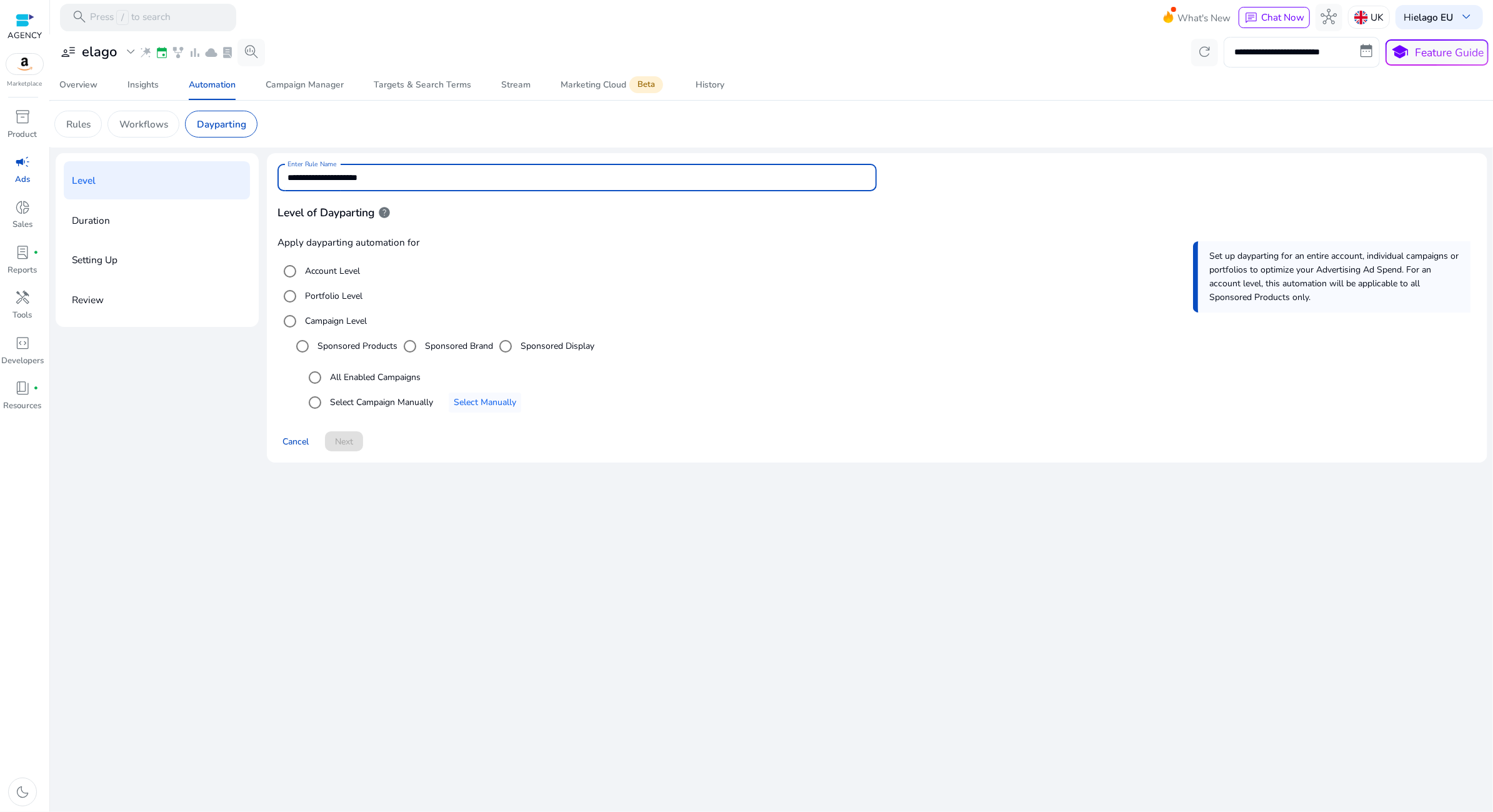
click at [554, 184] on input "**********" at bounding box center [577, 178] width 579 height 14
type input "*"
type input "**********"
click at [414, 398] on label "Select Campaign Manually" at bounding box center [380, 401] width 105 height 13
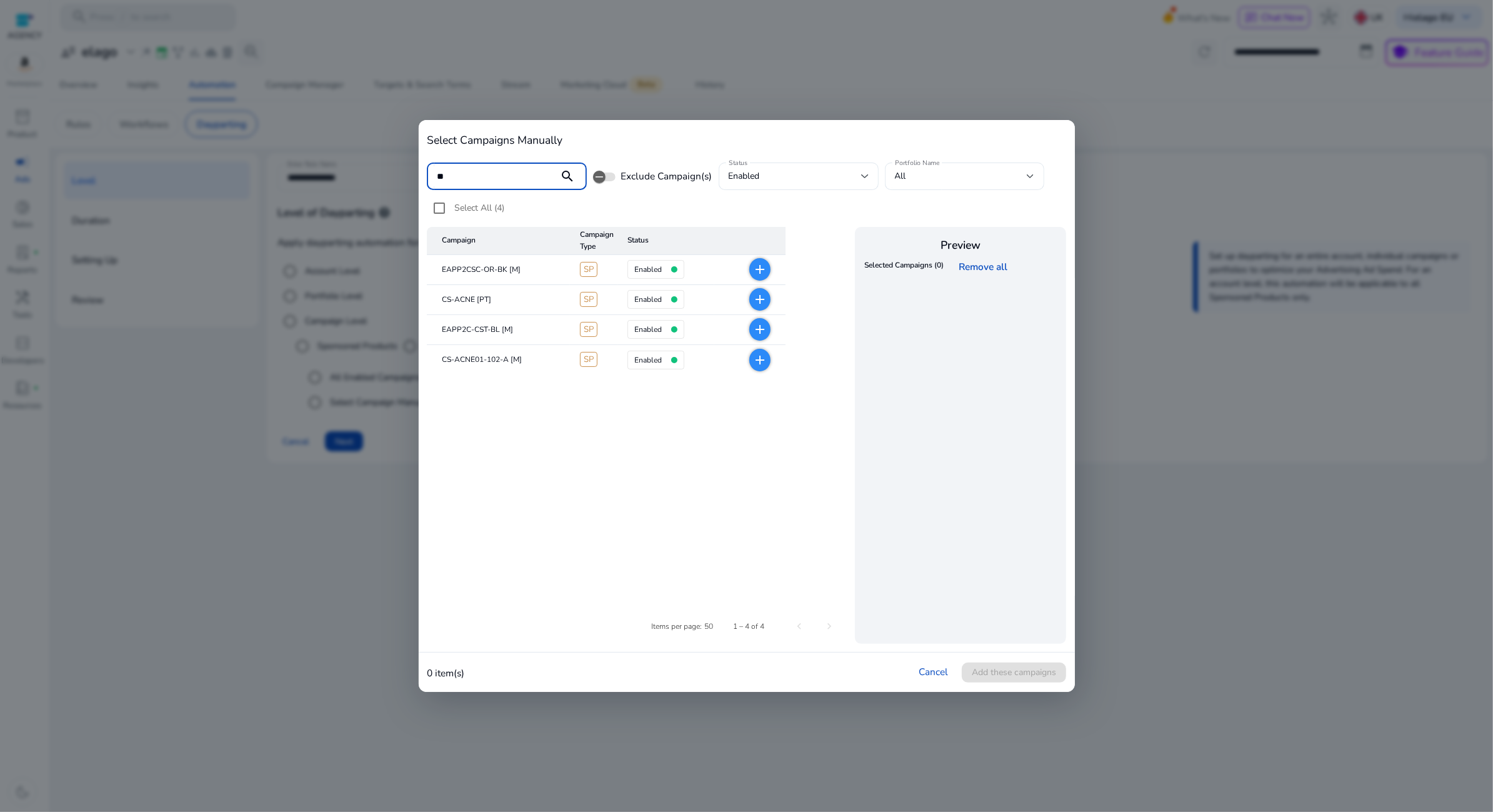
type input "**"
click at [759, 295] on mat-icon "add" at bounding box center [760, 300] width 15 height 15
click at [1038, 666] on span "Add these campaigns" at bounding box center [1014, 672] width 85 height 13
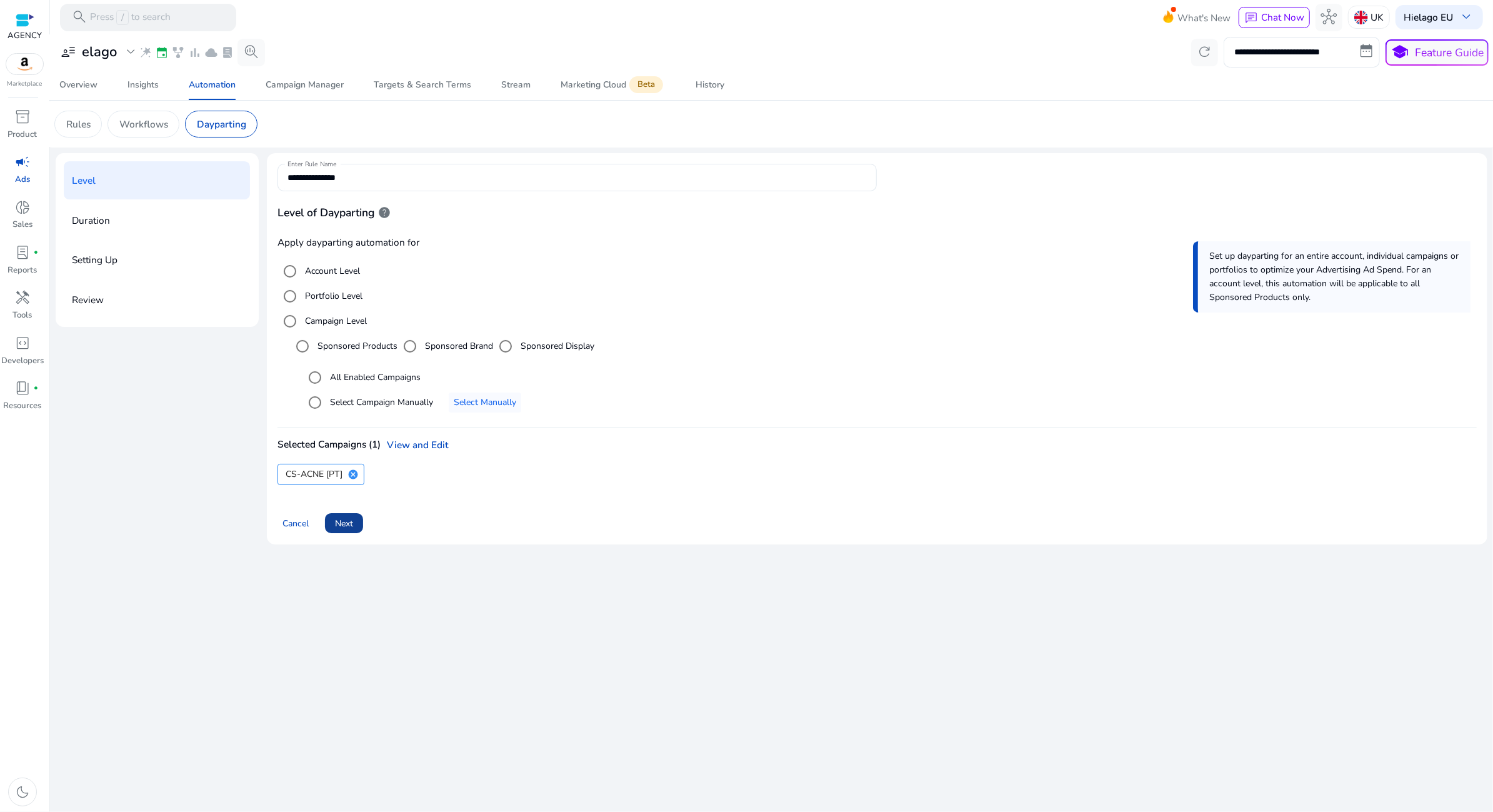
click at [338, 521] on span "Next" at bounding box center [344, 523] width 18 height 13
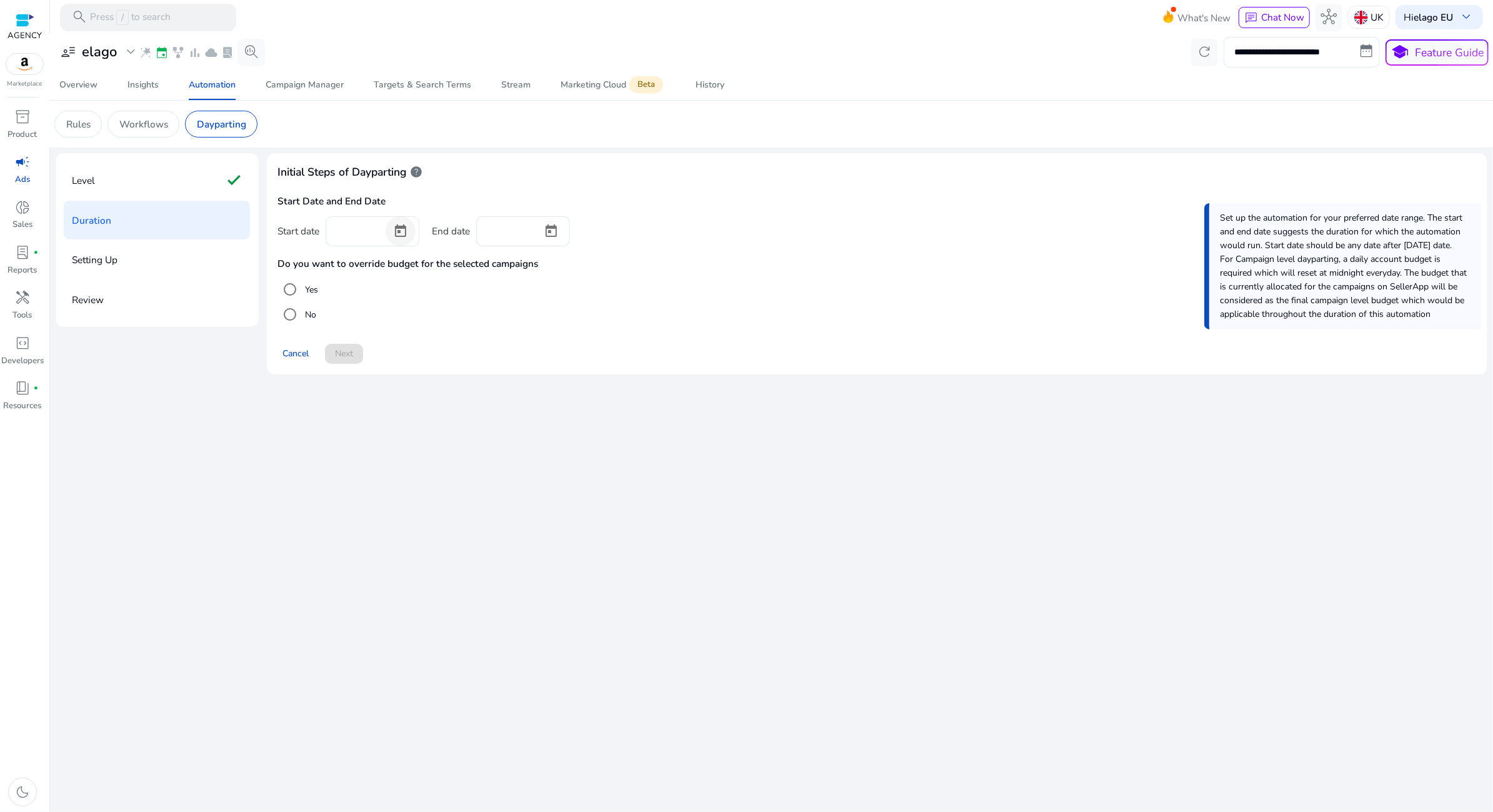
click at [399, 225] on span "Open calendar" at bounding box center [400, 231] width 30 height 30
click at [383, 270] on span "Choose month and year" at bounding box center [359, 272] width 48 height 30
click at [405, 230] on div at bounding box center [746, 406] width 1493 height 812
click at [395, 231] on span "Open calendar" at bounding box center [400, 231] width 30 height 30
click at [461, 374] on span "15" at bounding box center [469, 381] width 22 height 22
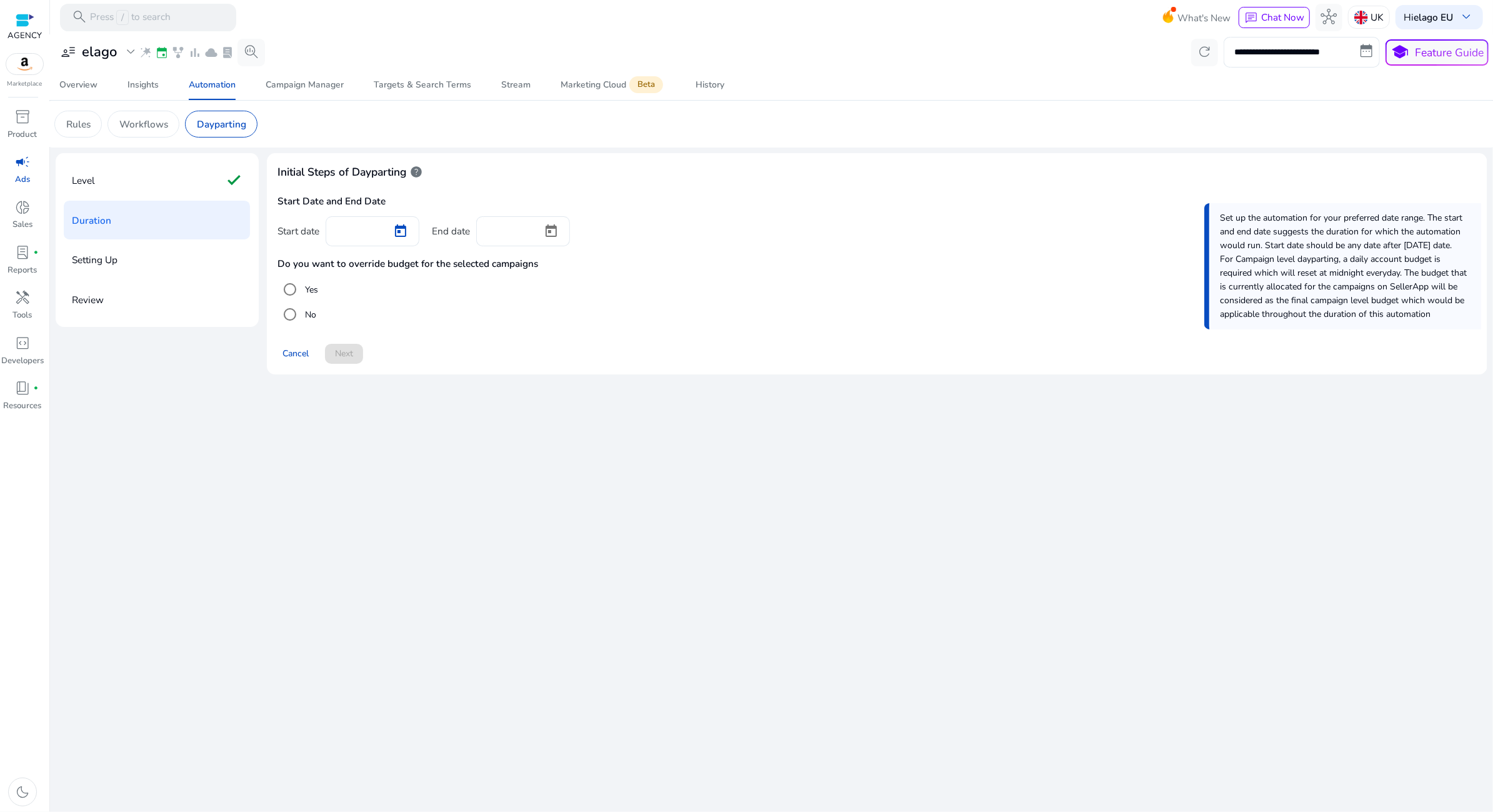
type input "*********"
click at [555, 237] on span "Open calendar" at bounding box center [551, 231] width 30 height 30
click at [534, 275] on span "Choose month and year" at bounding box center [510, 272] width 48 height 30
click at [627, 429] on span "2048" at bounding box center [636, 437] width 40 height 22
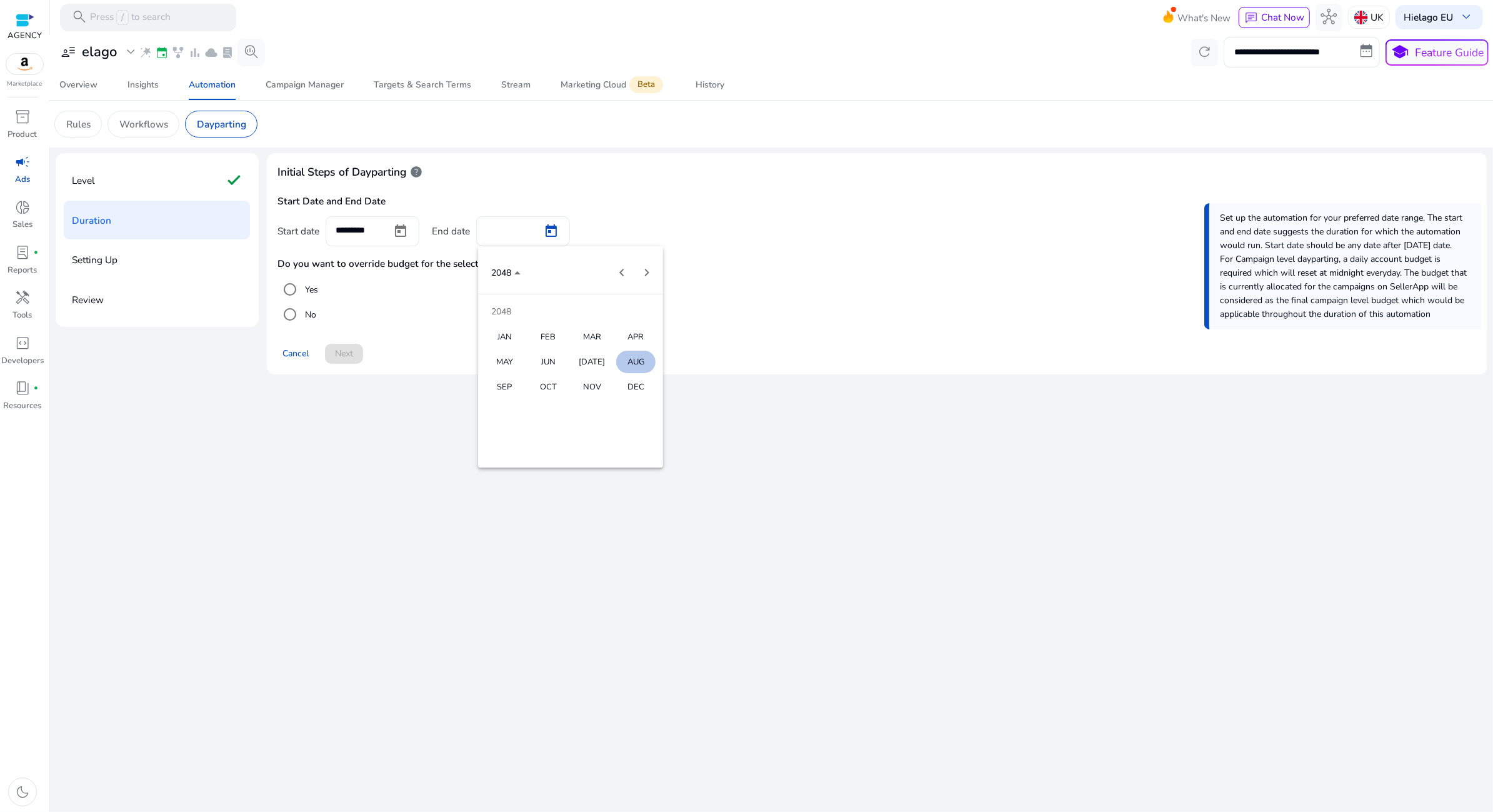
click at [636, 381] on span "DEC" at bounding box center [636, 387] width 40 height 22
click at [601, 444] on button "31" at bounding box center [596, 456] width 25 height 25
type input "**********"
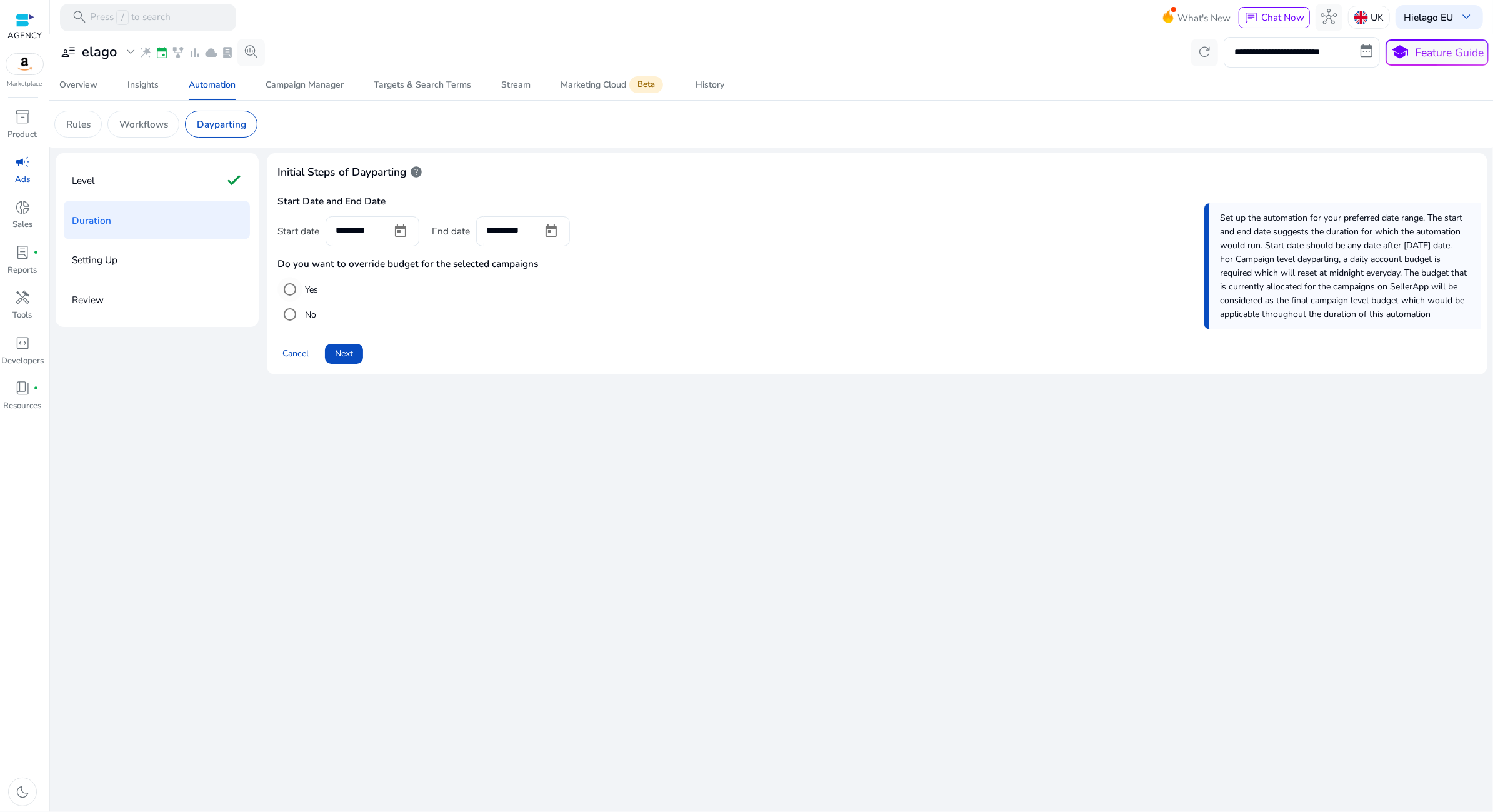
click at [307, 290] on label "Yes" at bounding box center [310, 289] width 16 height 13
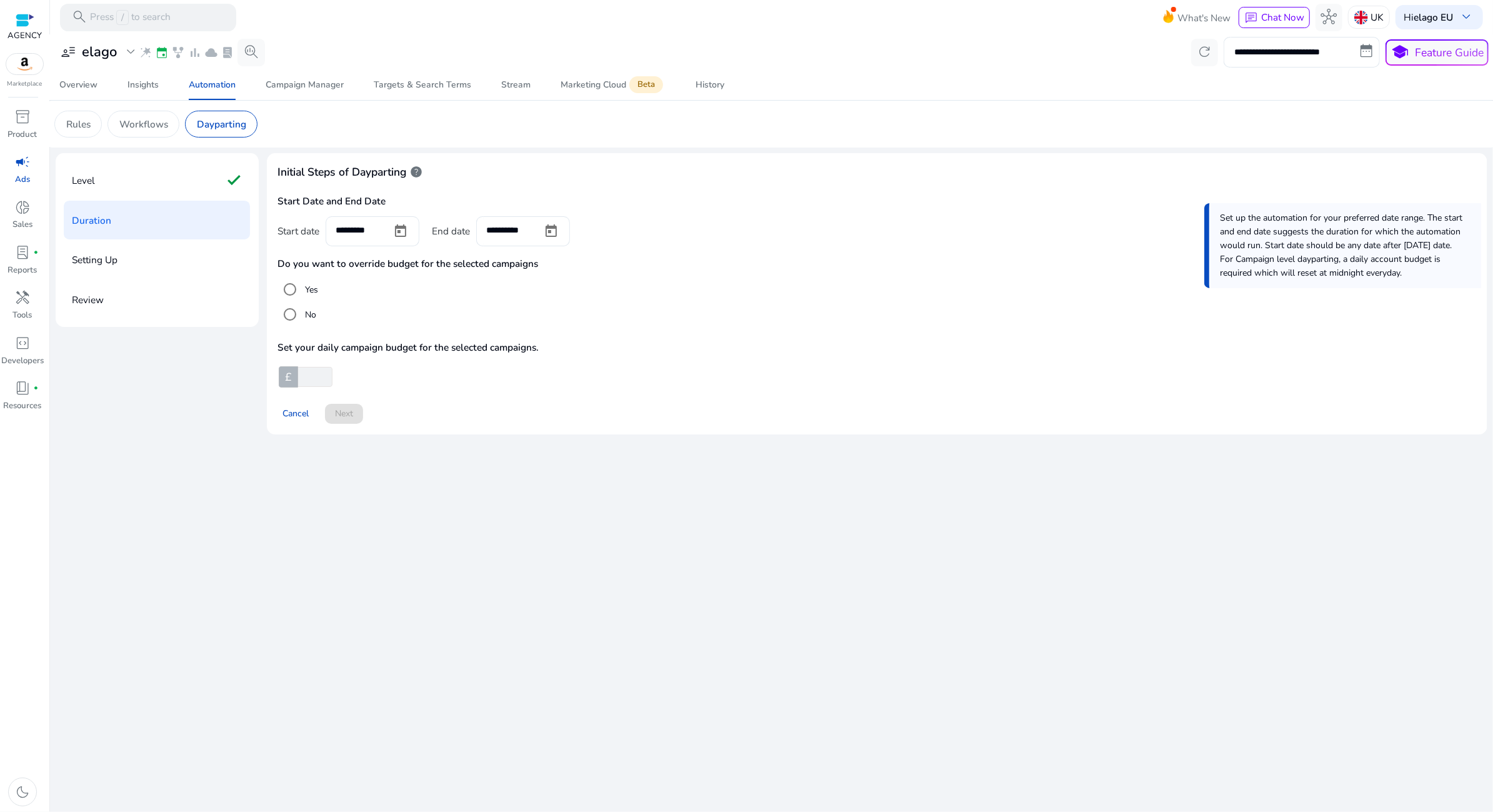
click at [315, 379] on input "number" at bounding box center [313, 377] width 37 height 20
type input "**"
click at [348, 417] on span "Next" at bounding box center [344, 413] width 18 height 13
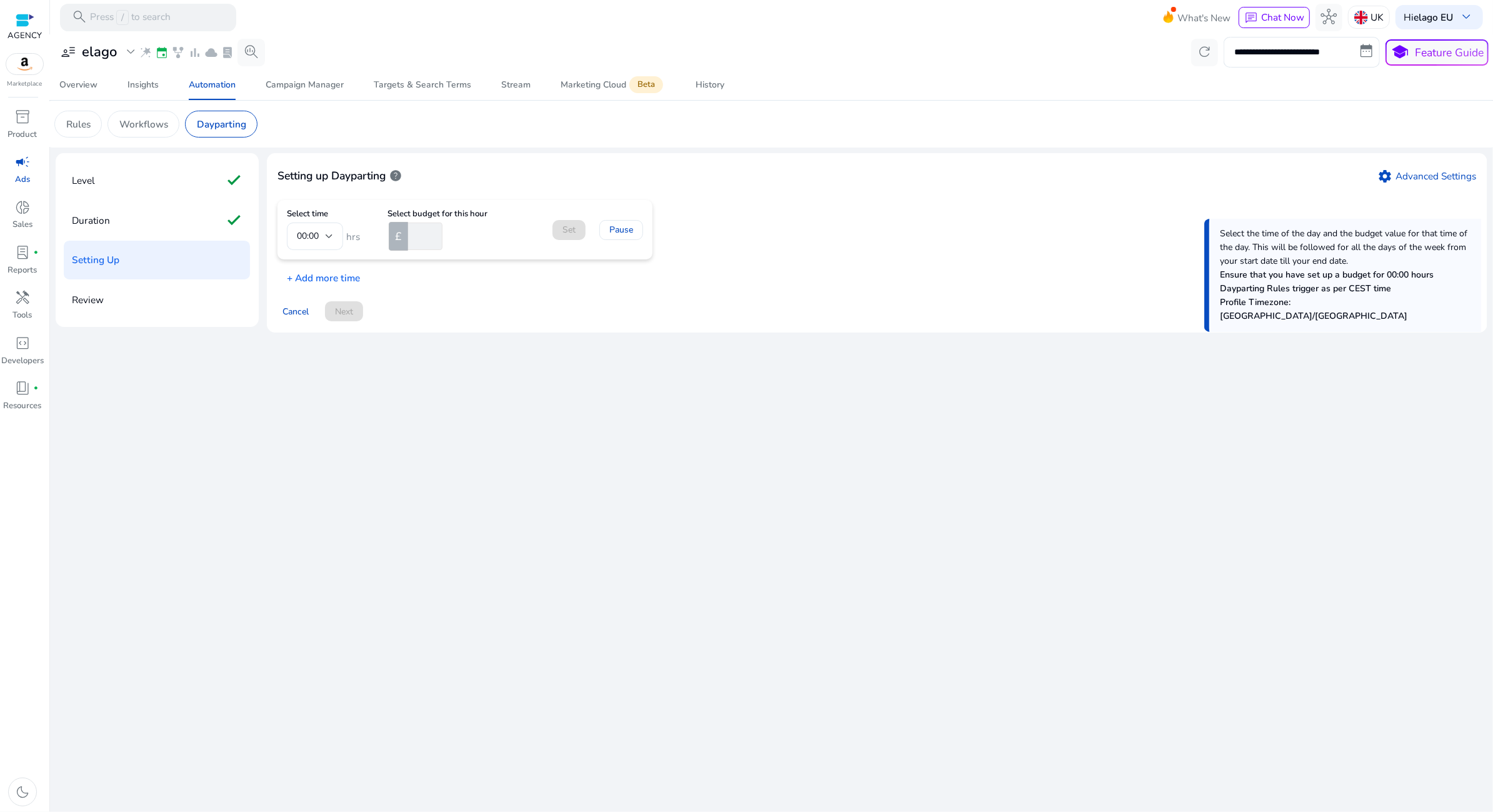
click at [420, 228] on input "number" at bounding box center [424, 236] width 37 height 28
type input "*"
click at [334, 277] on p "+ Add more time" at bounding box center [318, 275] width 83 height 21
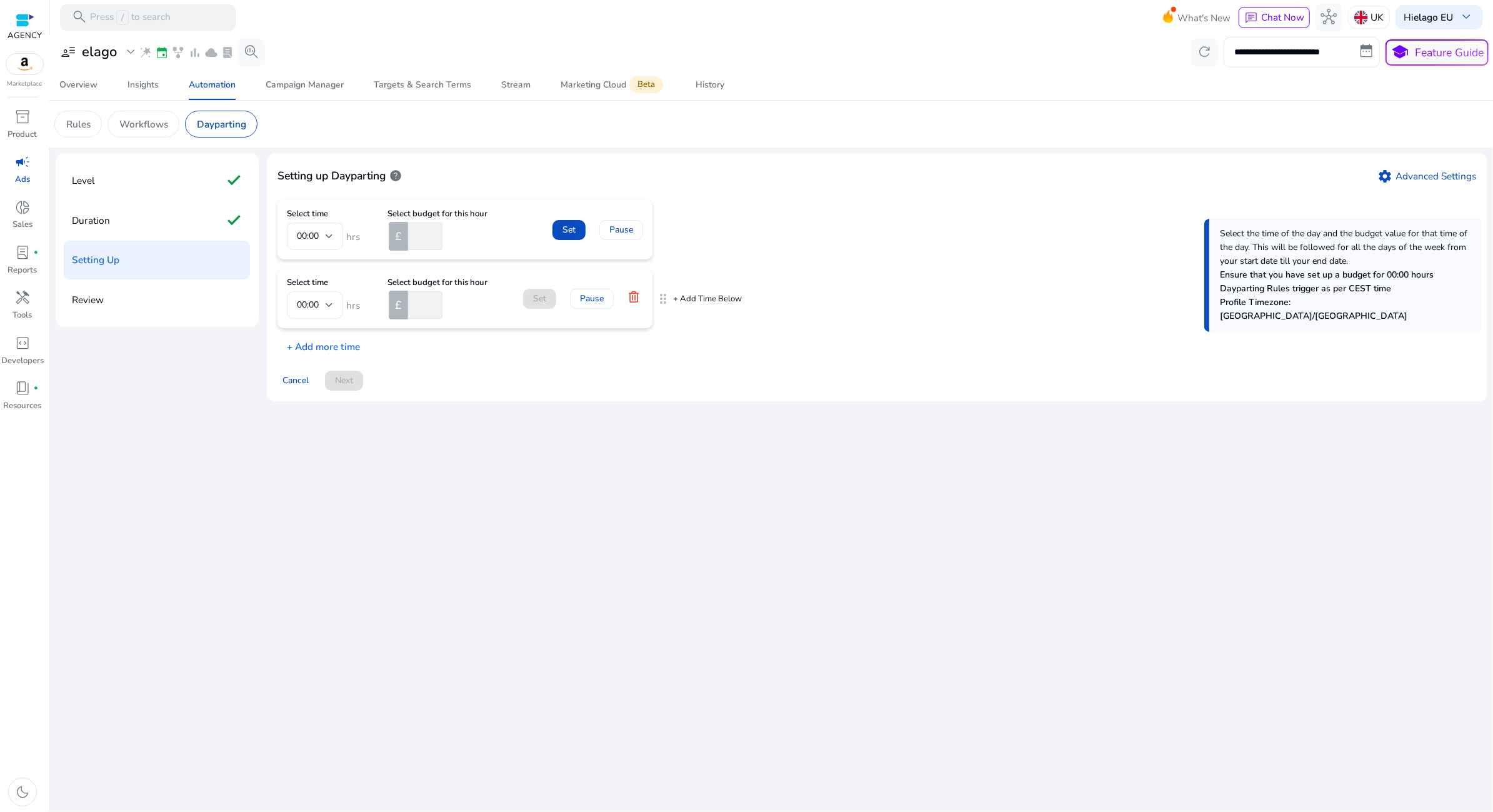
click at [322, 297] on div "00:00" at bounding box center [315, 305] width 36 height 28
click at [310, 381] on span "15:00" at bounding box center [315, 388] width 36 height 14
click at [417, 300] on input "number" at bounding box center [424, 305] width 37 height 28
type input "*"
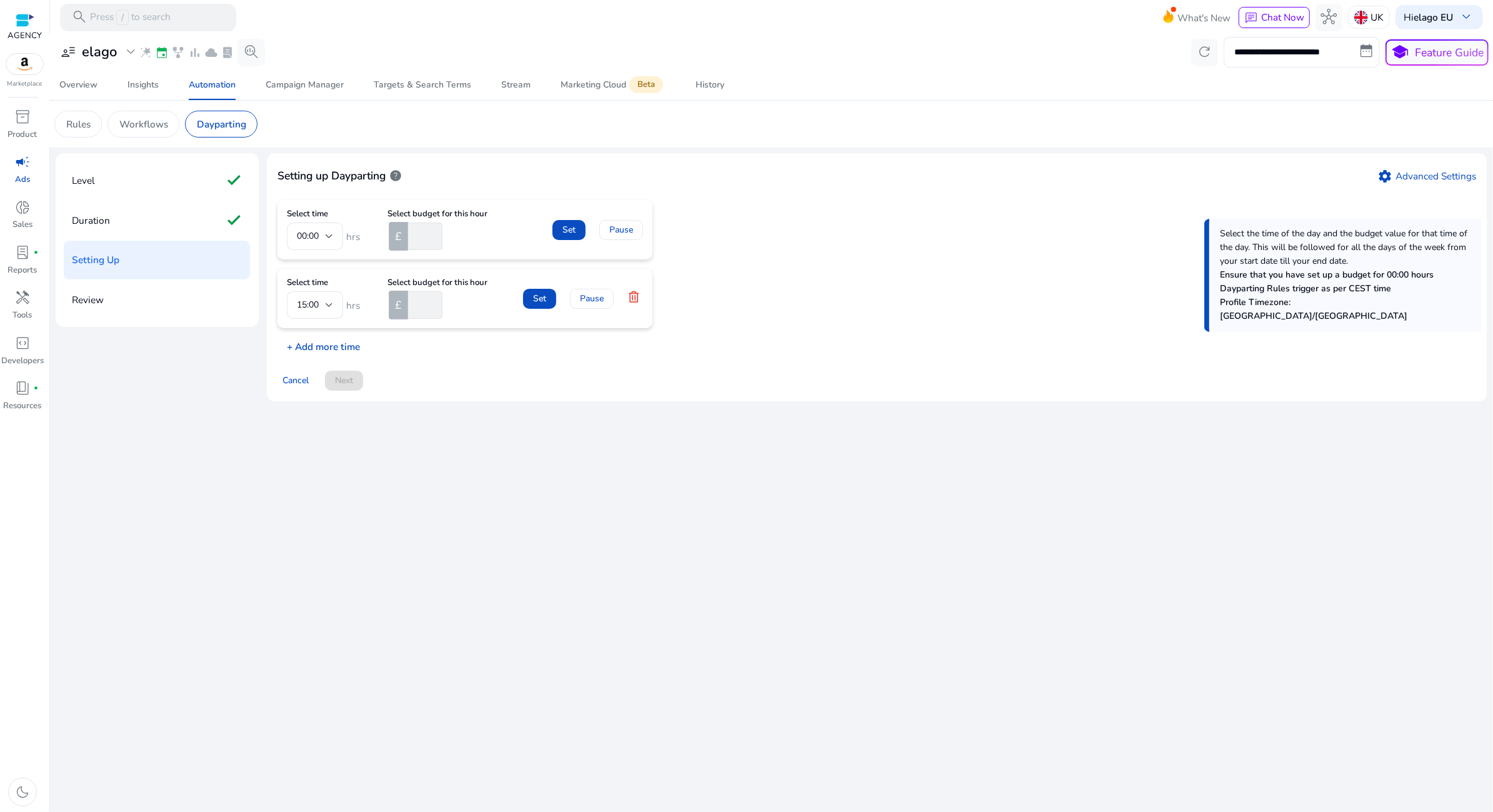
click at [352, 345] on p "+ Add more time" at bounding box center [318, 343] width 83 height 21
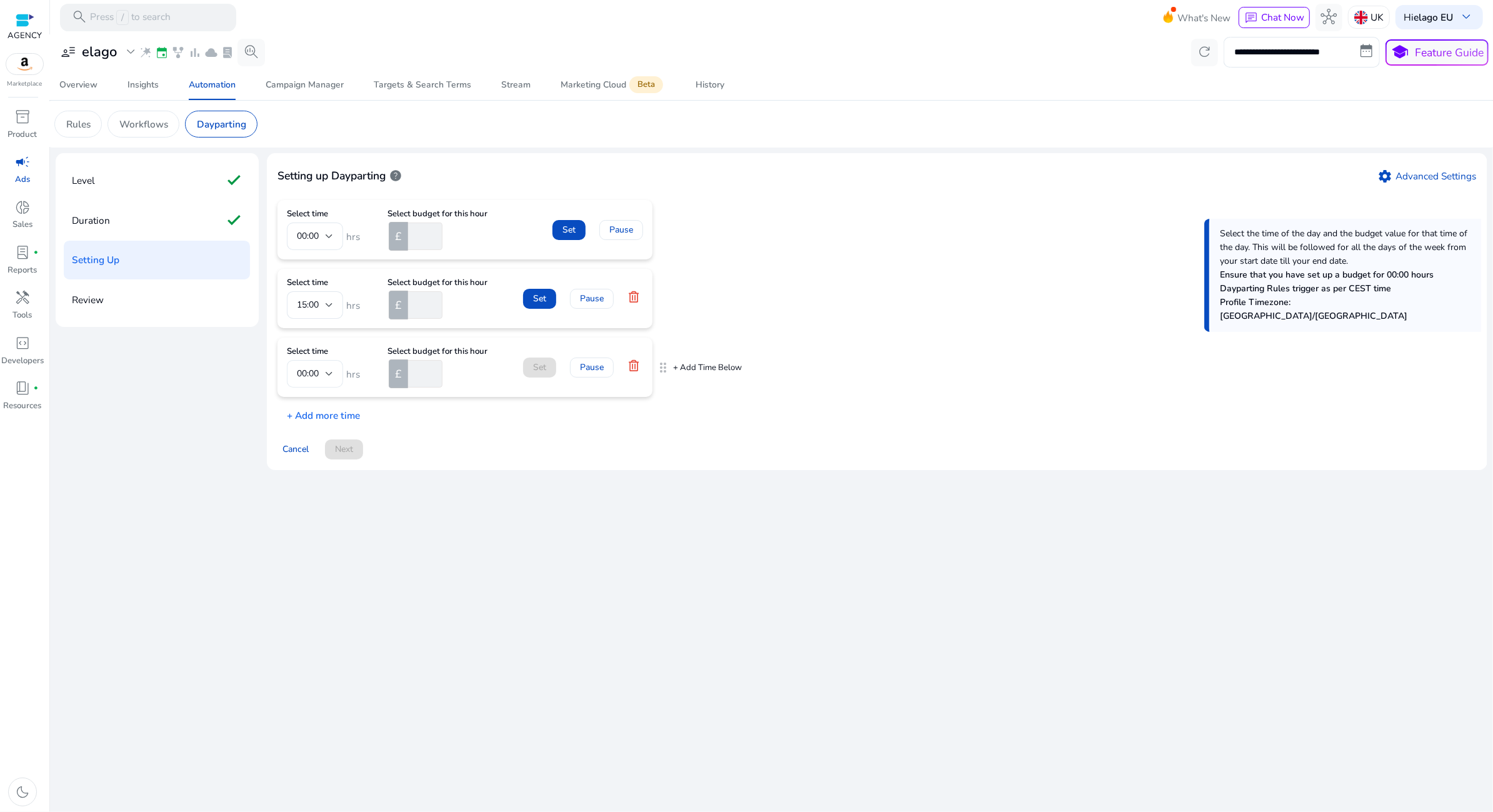
click at [331, 370] on div at bounding box center [329, 374] width 8 height 15
click at [320, 467] on span "17:00" at bounding box center [315, 468] width 36 height 14
click at [421, 370] on input "number" at bounding box center [424, 374] width 37 height 28
type input "**"
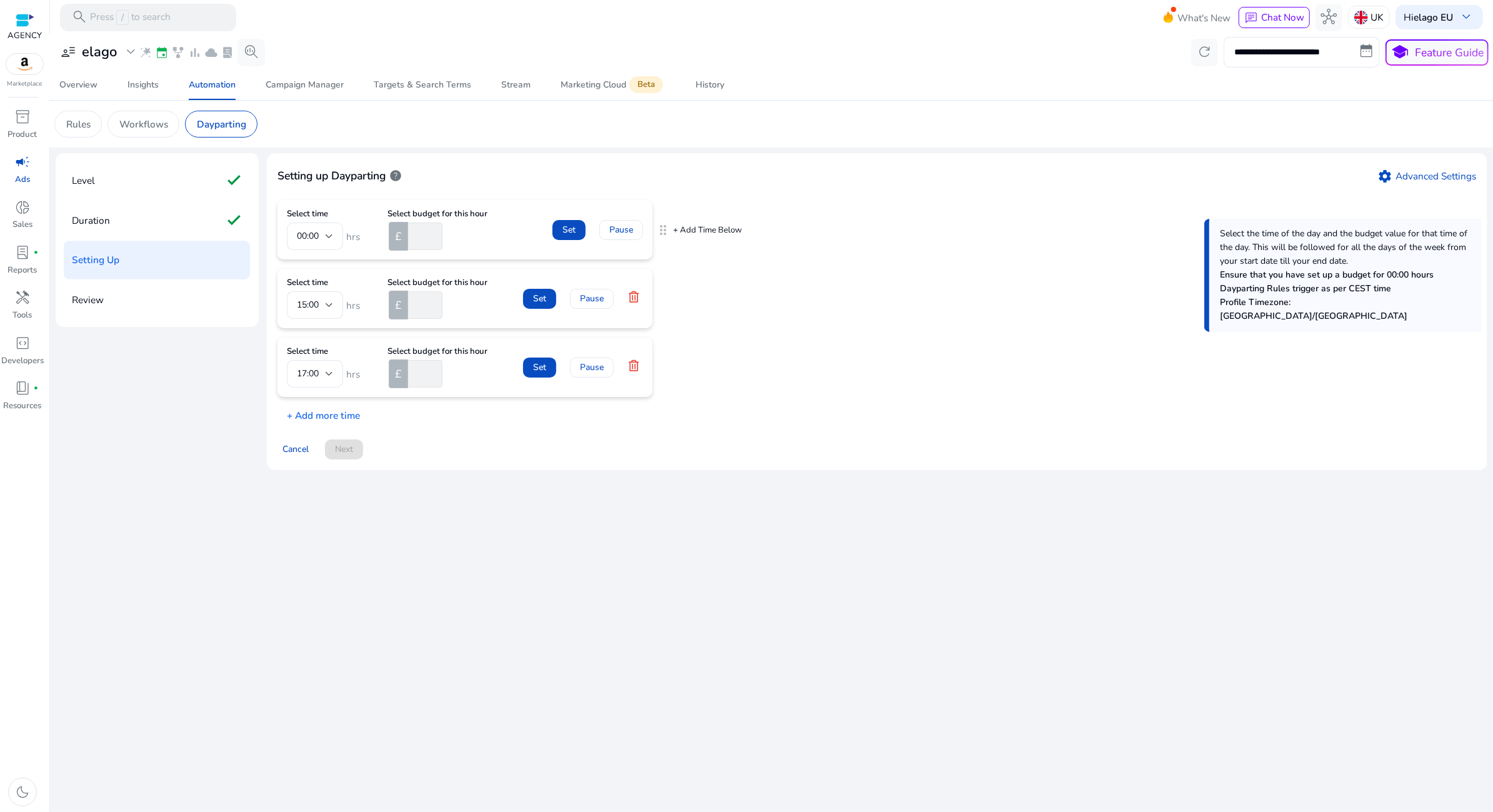
click at [594, 230] on div "Set Pause" at bounding box center [598, 230] width 91 height 20
click at [574, 231] on span "Set" at bounding box center [569, 230] width 13 height 13
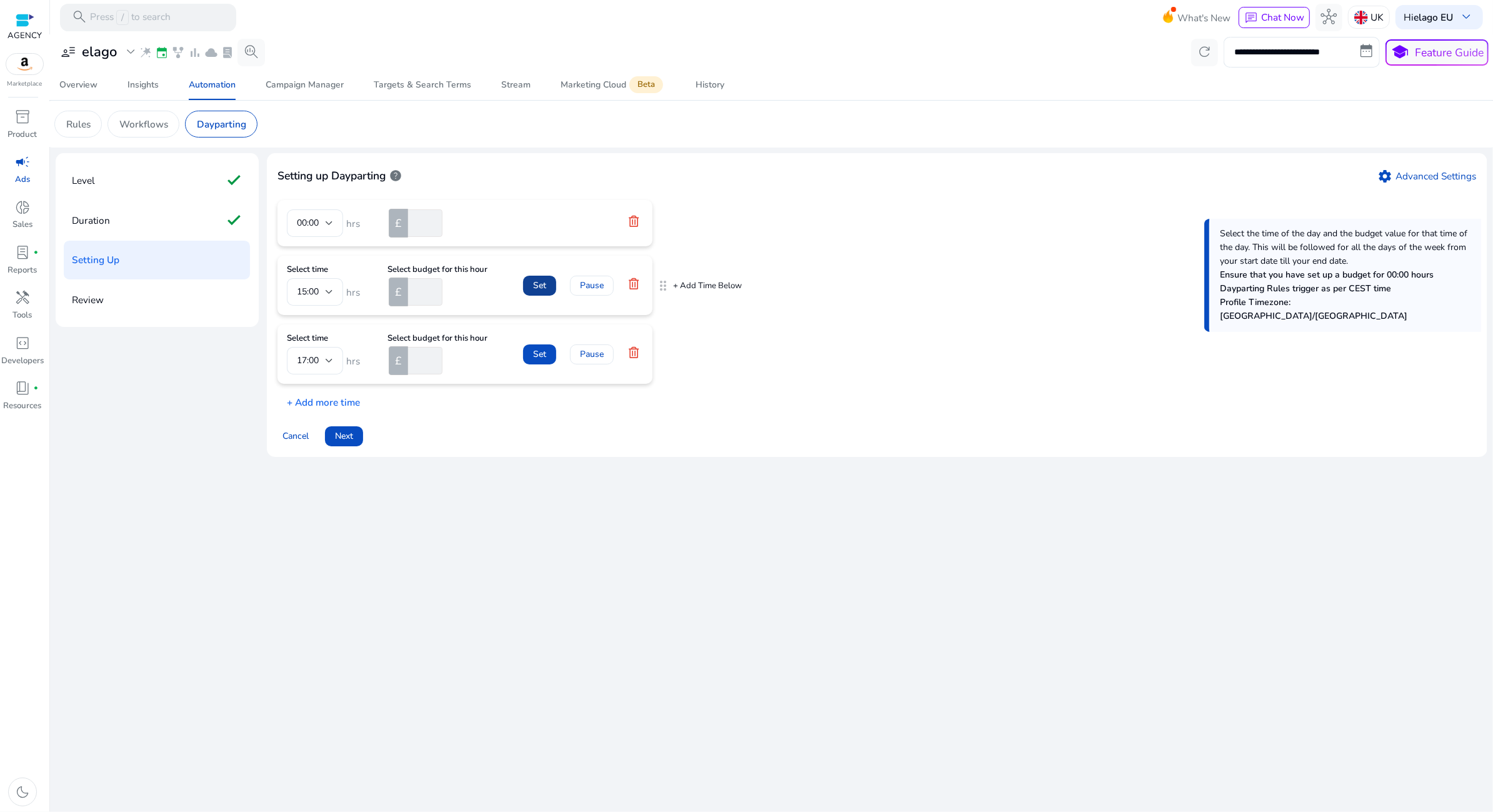
click at [553, 275] on span at bounding box center [540, 285] width 33 height 30
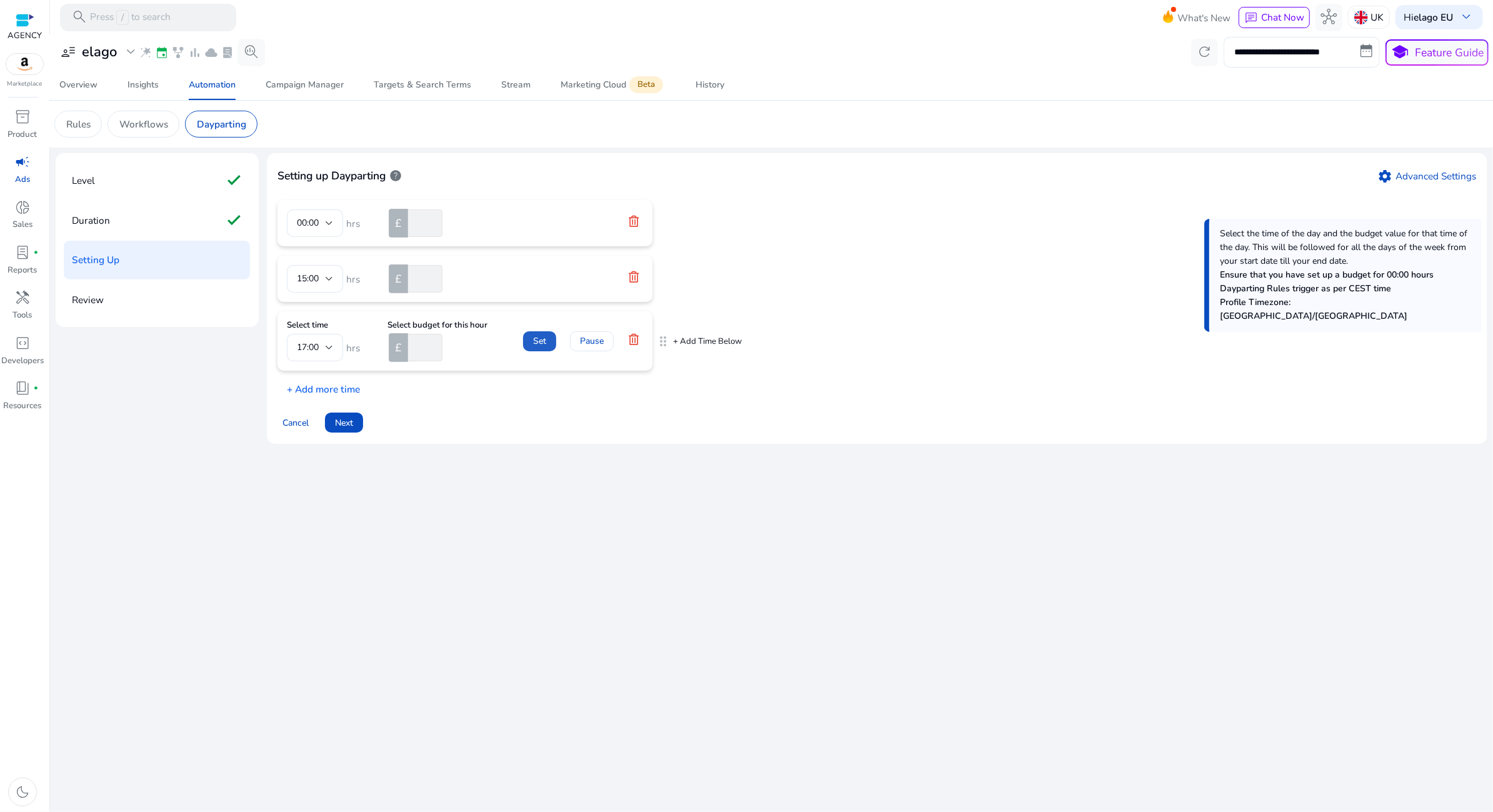
drag, startPoint x: 540, startPoint y: 339, endPoint x: 524, endPoint y: 355, distance: 22.6
click at [539, 341] on span "Set" at bounding box center [540, 340] width 13 height 13
click at [342, 410] on span "Next" at bounding box center [344, 409] width 18 height 13
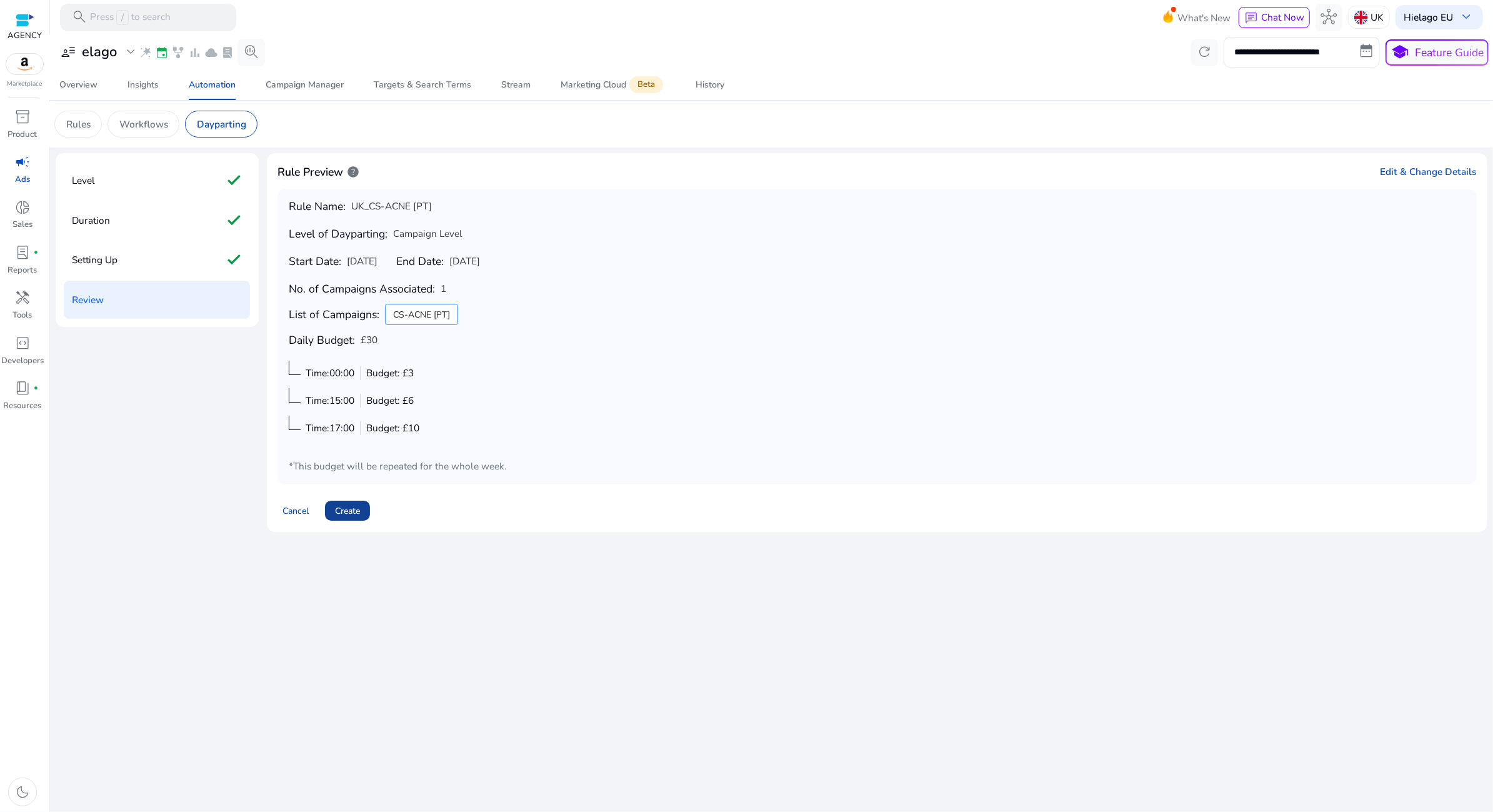
click at [351, 506] on span "Create" at bounding box center [347, 510] width 25 height 13
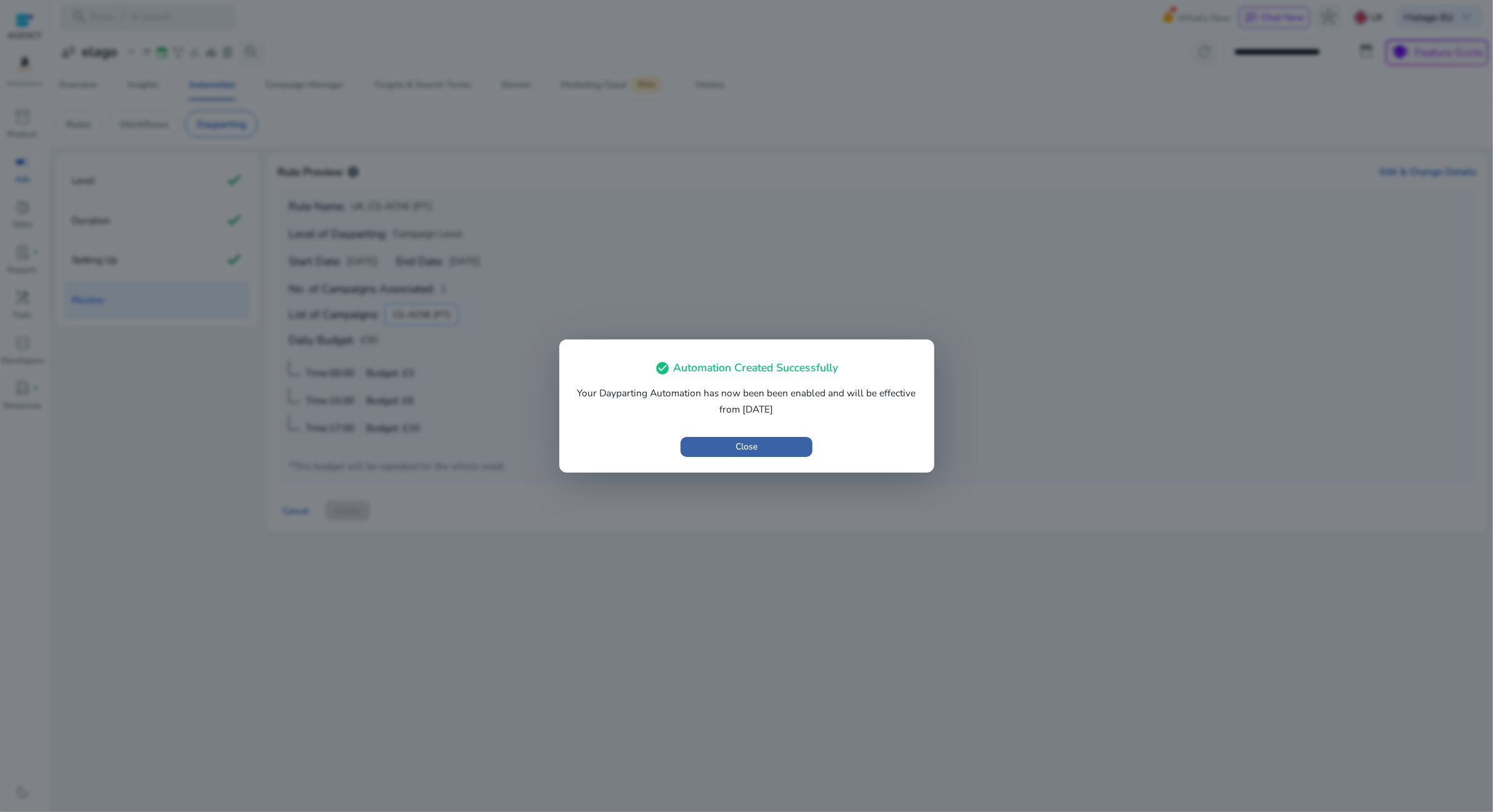
click at [768, 445] on span "button" at bounding box center [746, 447] width 132 height 30
